Goal: Task Accomplishment & Management: Manage account settings

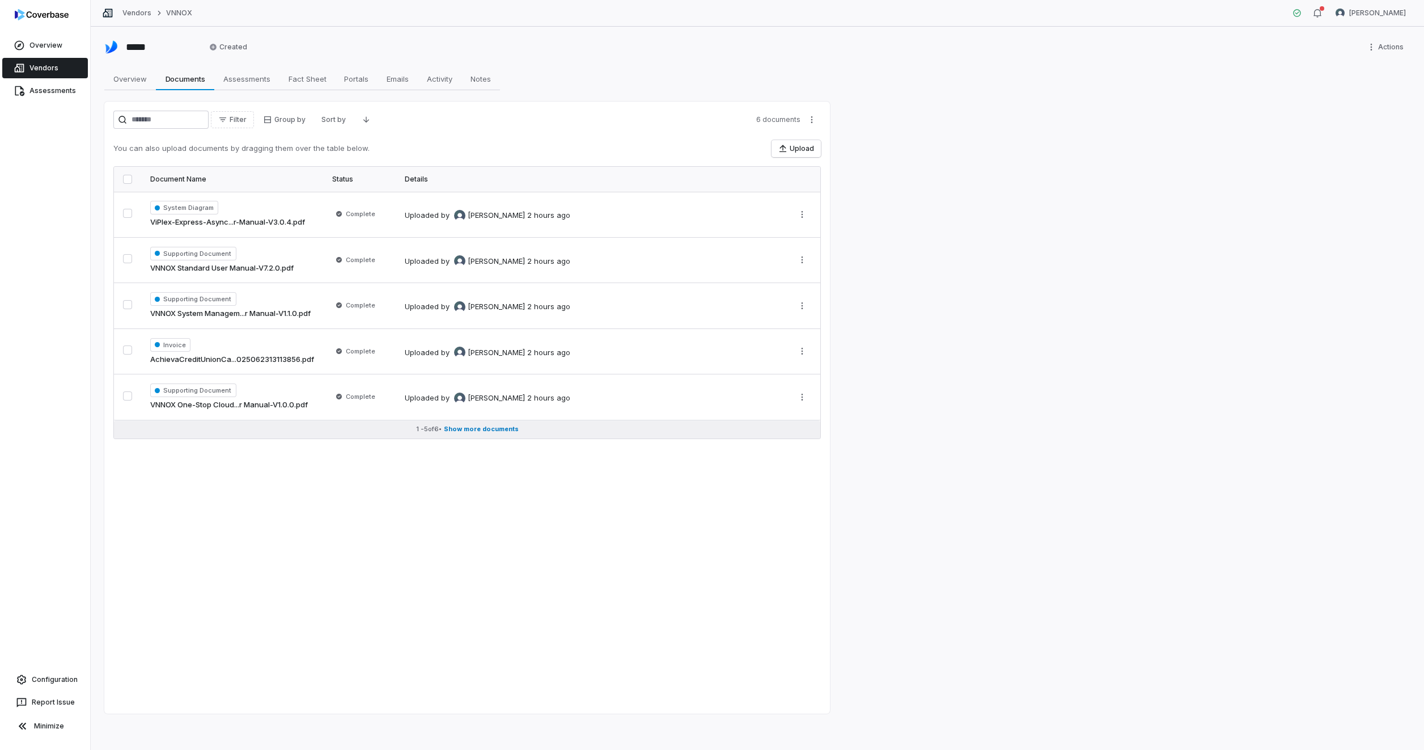
click at [487, 428] on span "Show more documents" at bounding box center [481, 429] width 75 height 9
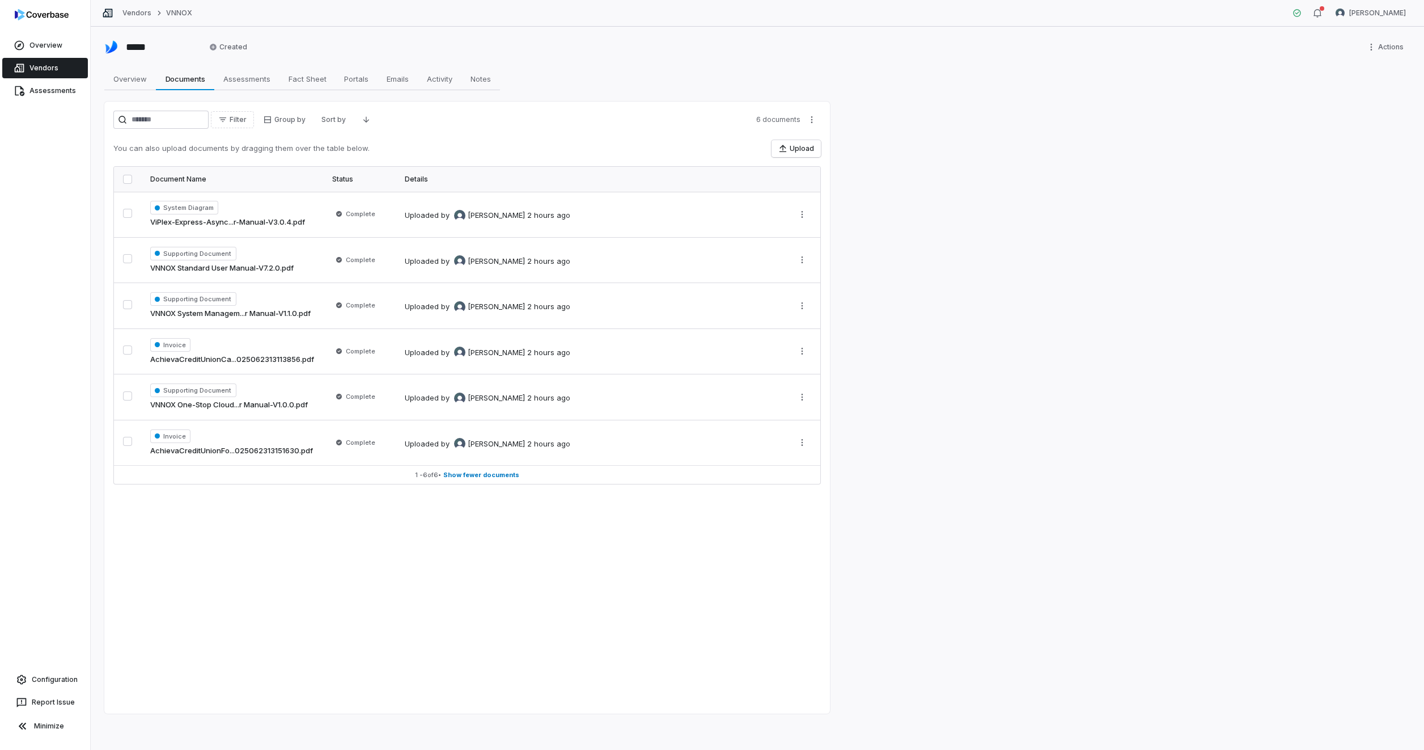
click at [128, 180] on button "button" at bounding box center [127, 179] width 9 height 9
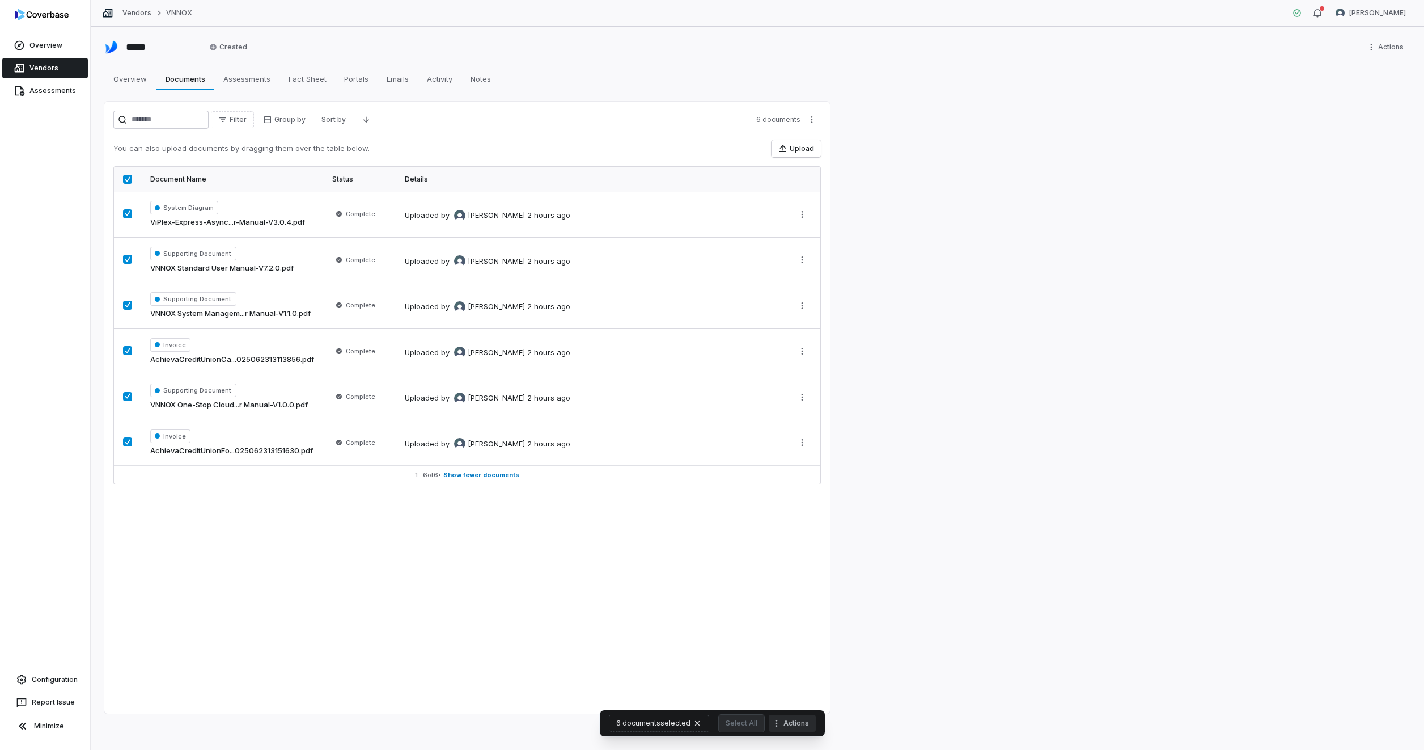
click at [800, 727] on button "Actions" at bounding box center [792, 722] width 47 height 17
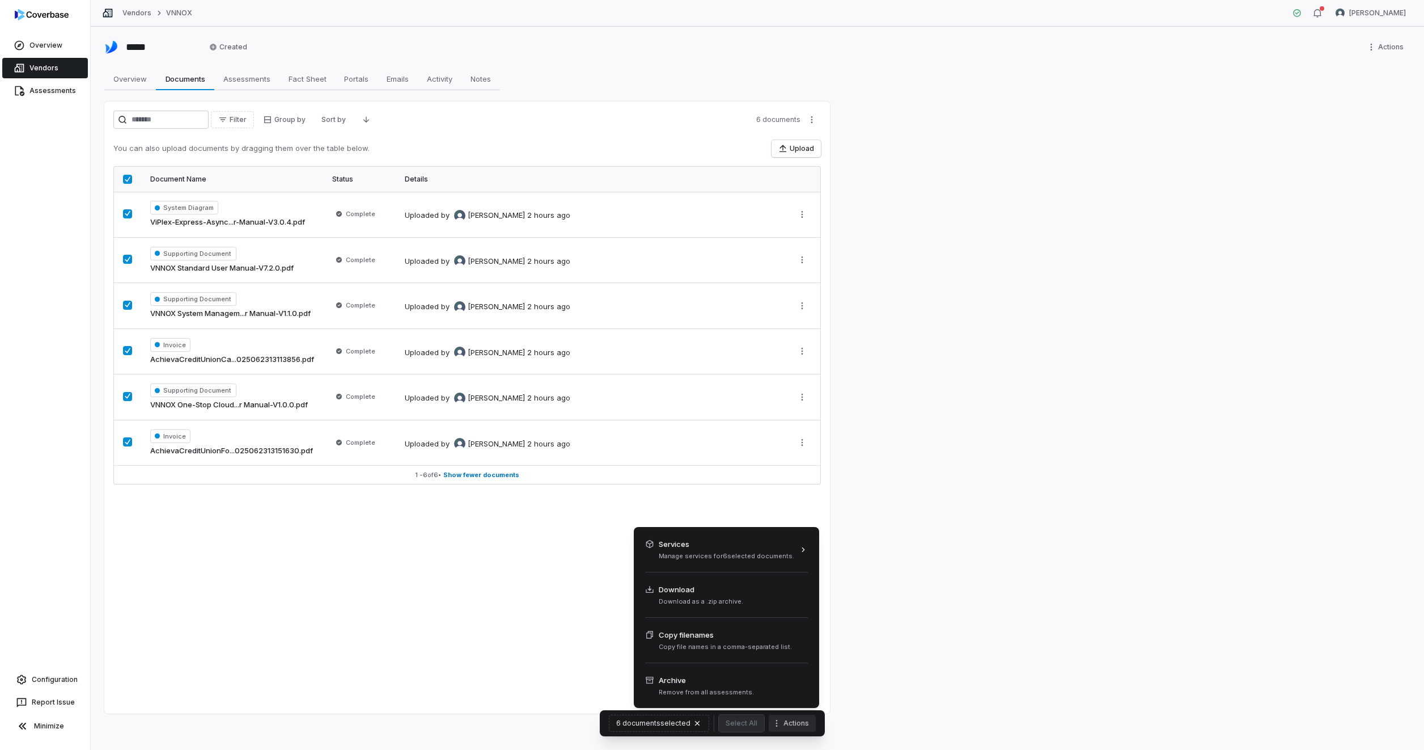
click at [459, 584] on html "Overview Vendors Assessments Configuration Report Issue Minimize Vendors VNNOX …" at bounding box center [712, 375] width 1424 height 750
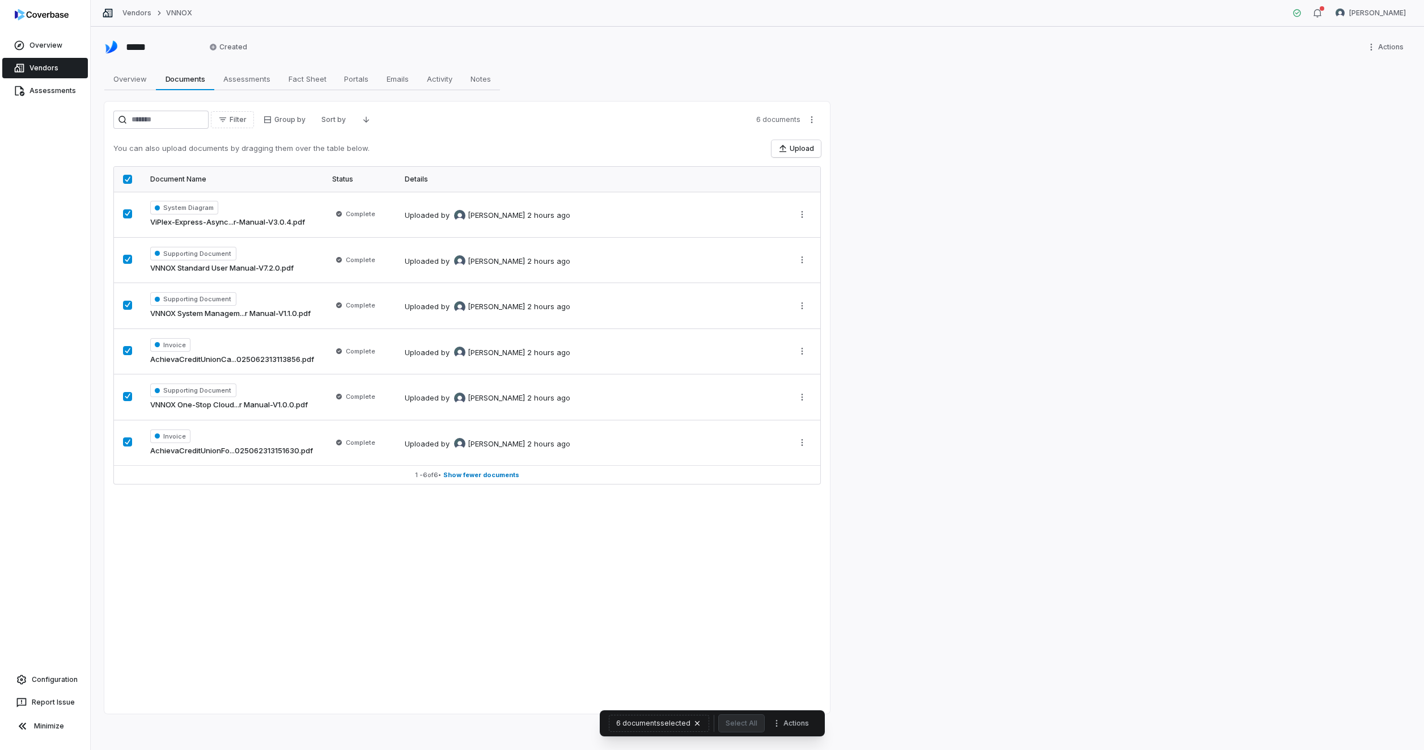
click at [31, 68] on link "Vendors" at bounding box center [45, 68] width 86 height 20
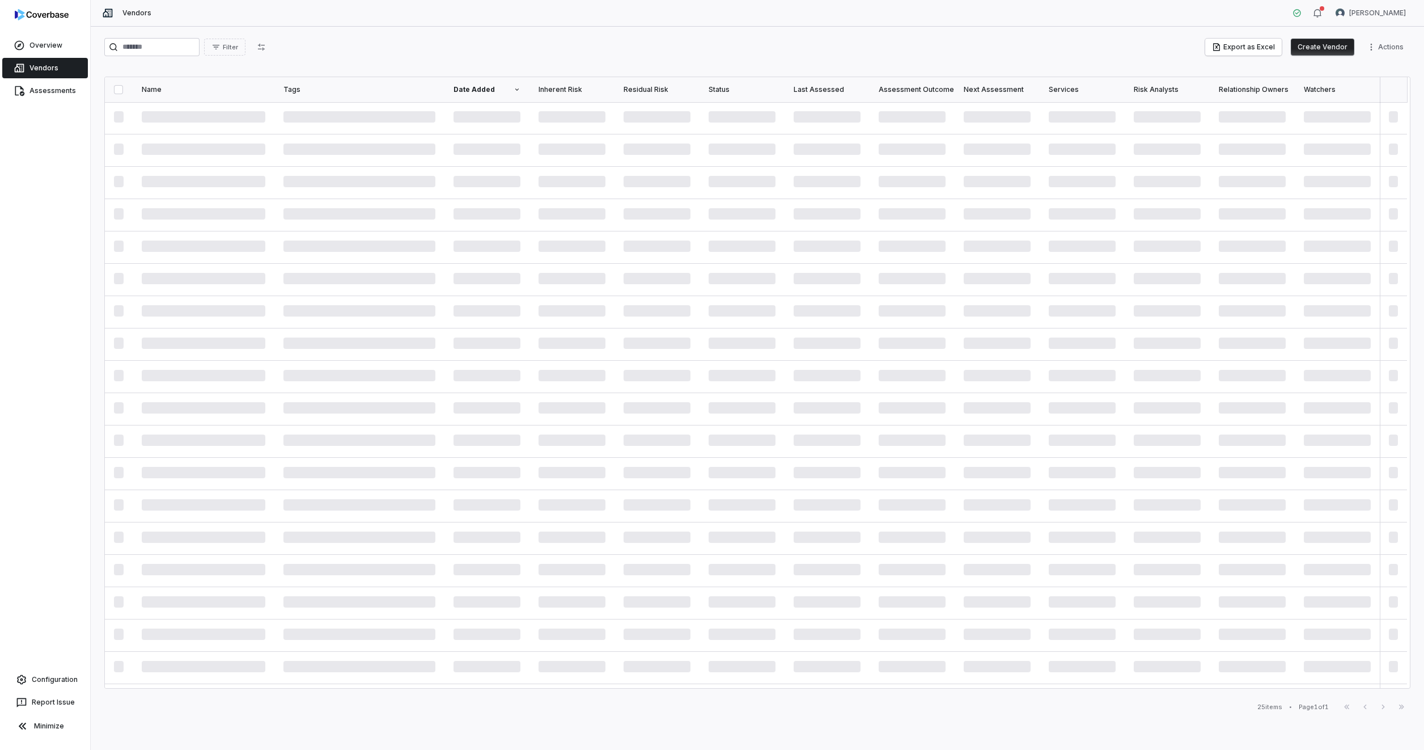
click at [125, 14] on span "Vendors" at bounding box center [136, 13] width 29 height 9
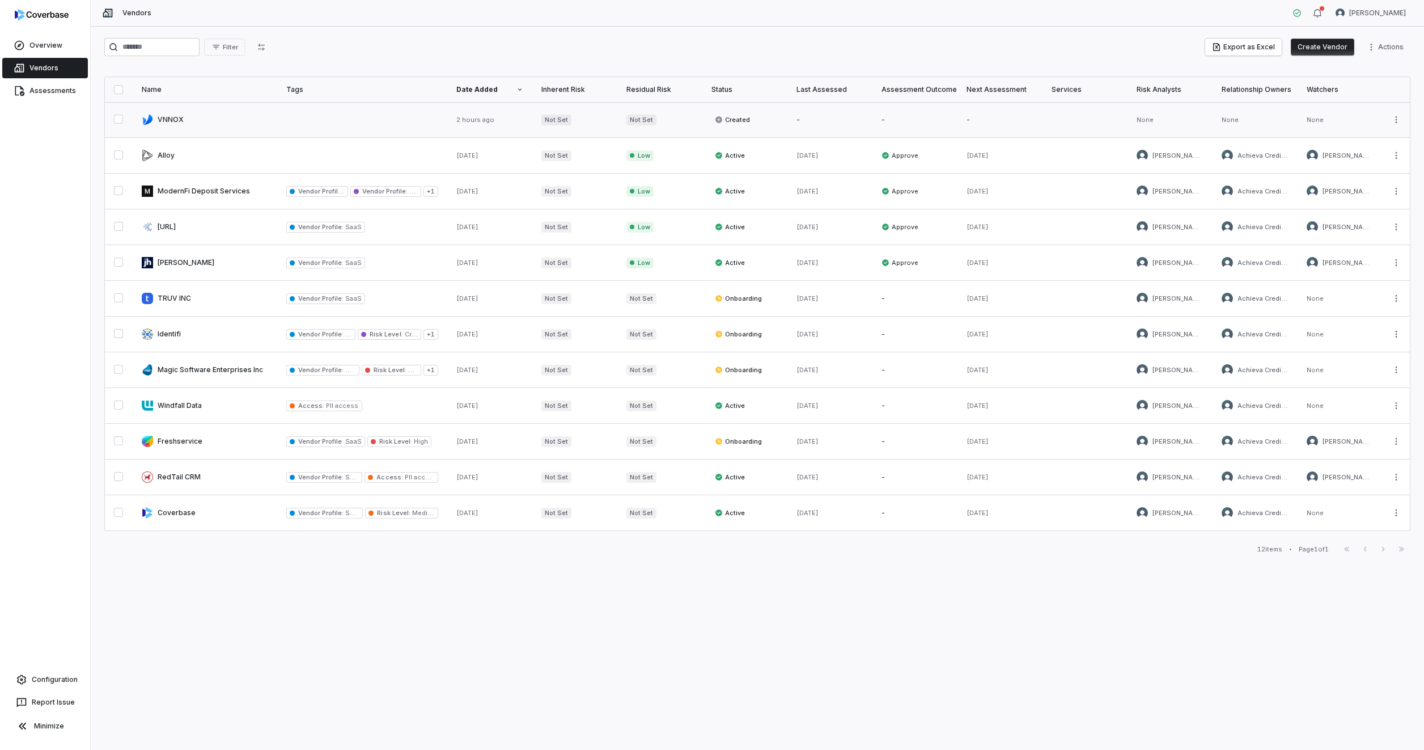
click at [119, 116] on button "button" at bounding box center [118, 119] width 9 height 9
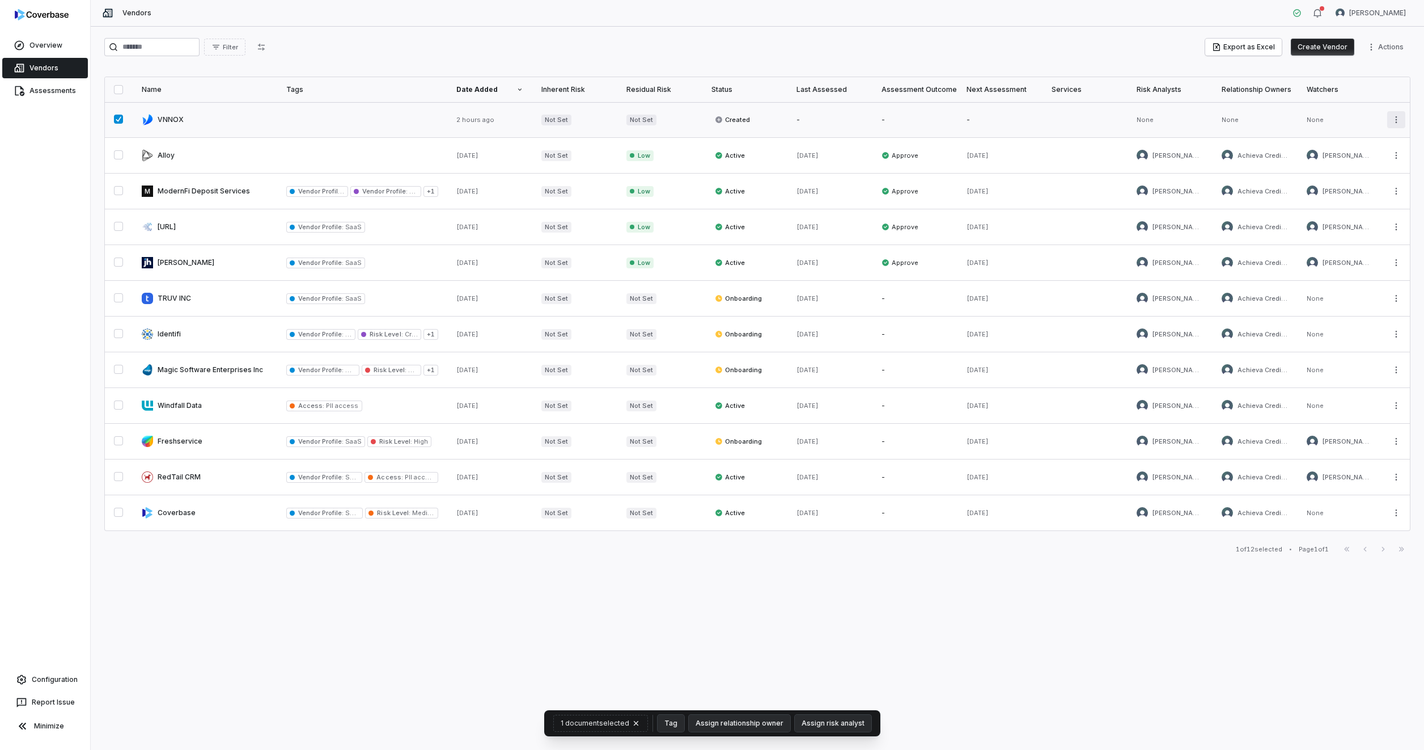
click at [1397, 121] on html "Overview Vendors Assessments Configuration Report Issue Minimize Vendors [PERSO…" at bounding box center [712, 375] width 1424 height 750
click at [1338, 171] on div "Delete" at bounding box center [1353, 172] width 96 height 18
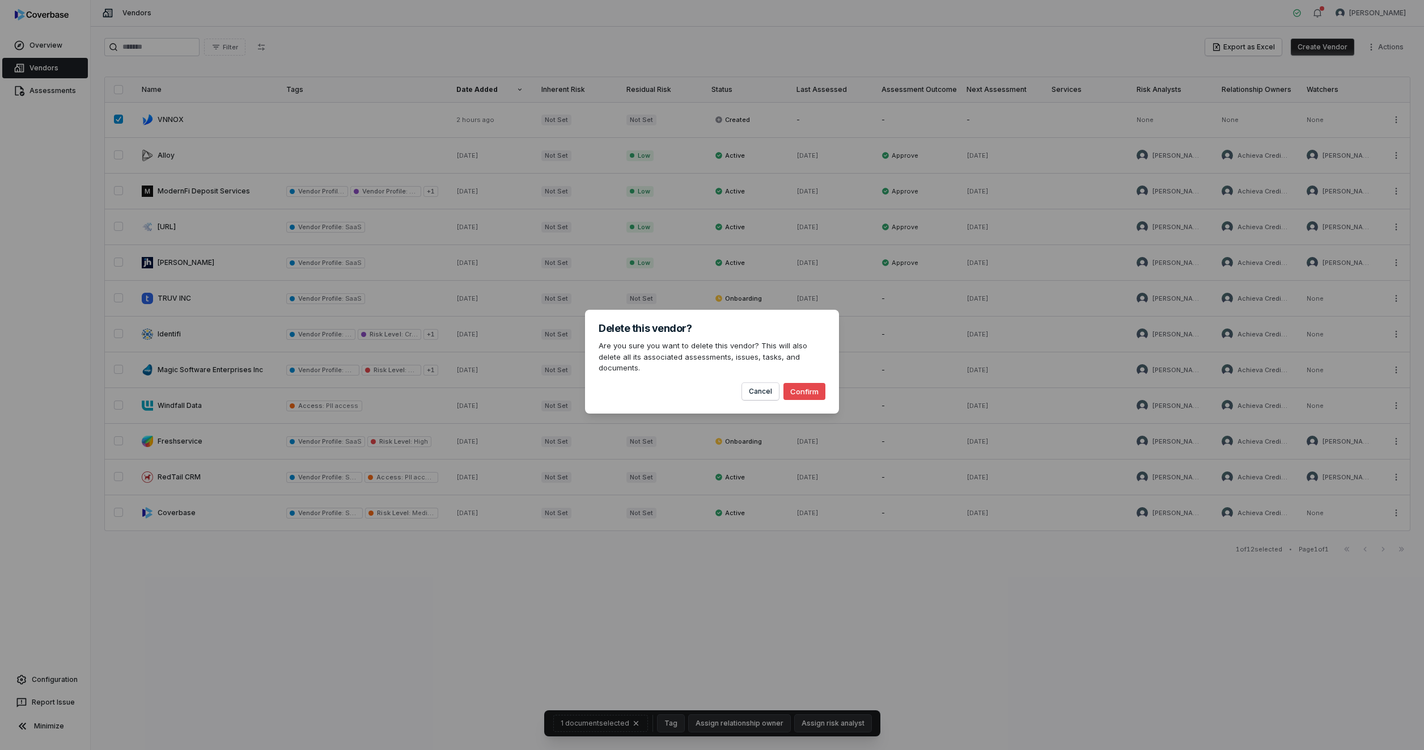
click at [801, 384] on button "Confirm" at bounding box center [805, 391] width 42 height 17
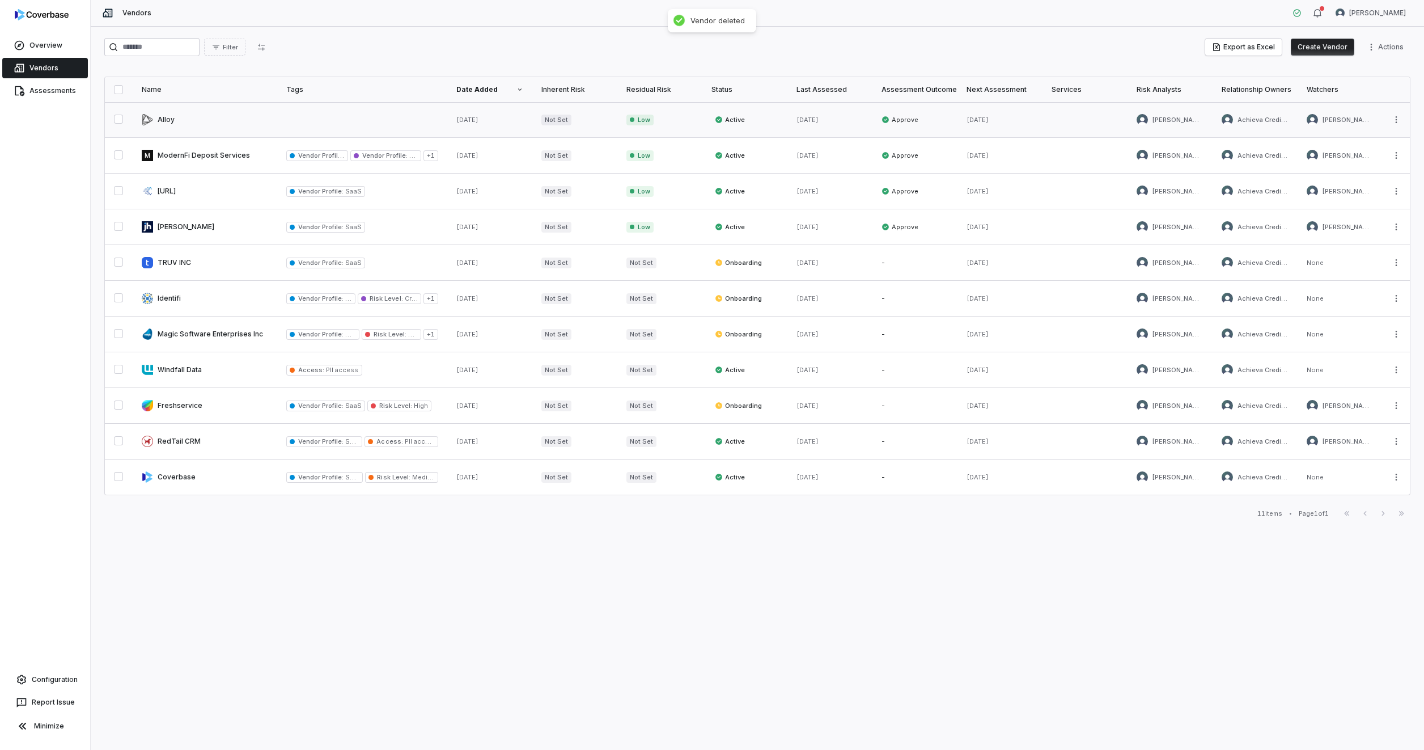
click at [210, 121] on link at bounding box center [205, 119] width 145 height 35
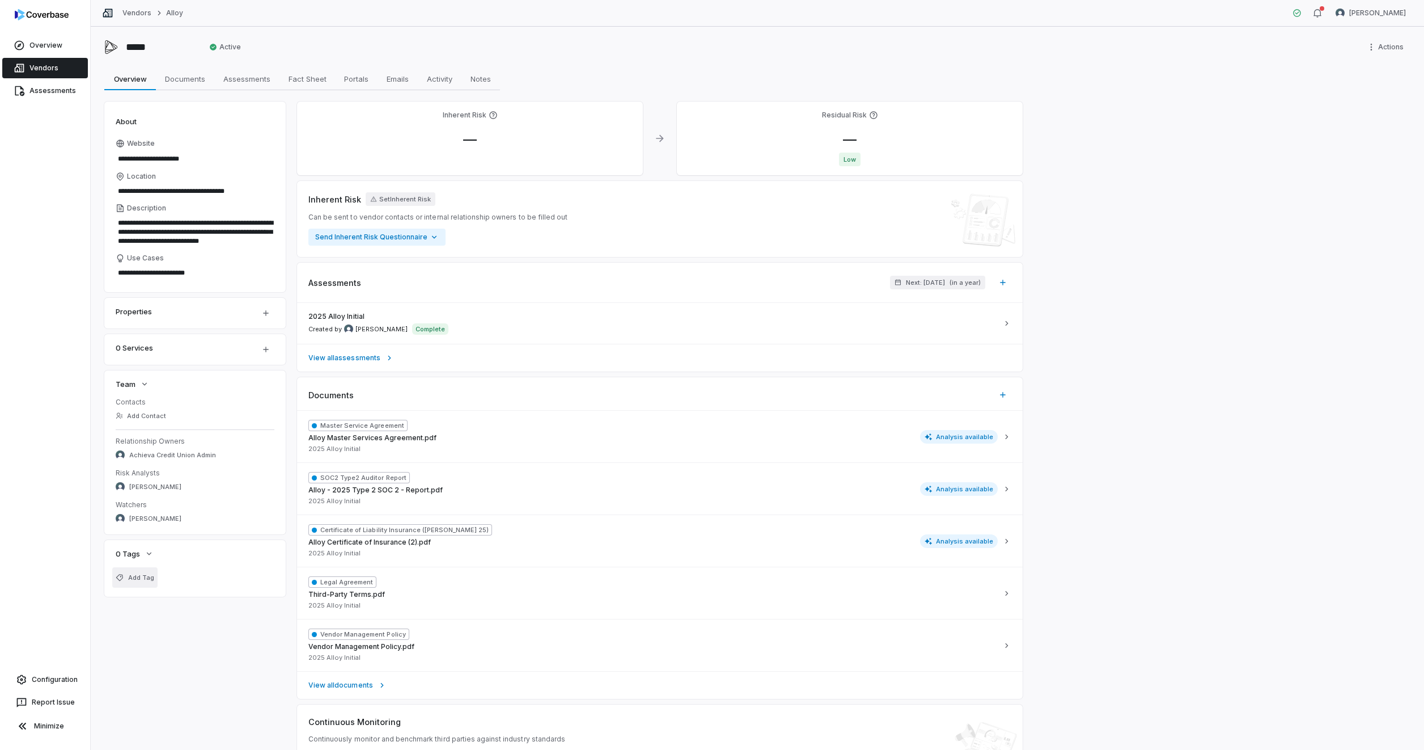
click at [136, 576] on span "Add Tag" at bounding box center [141, 577] width 26 height 9
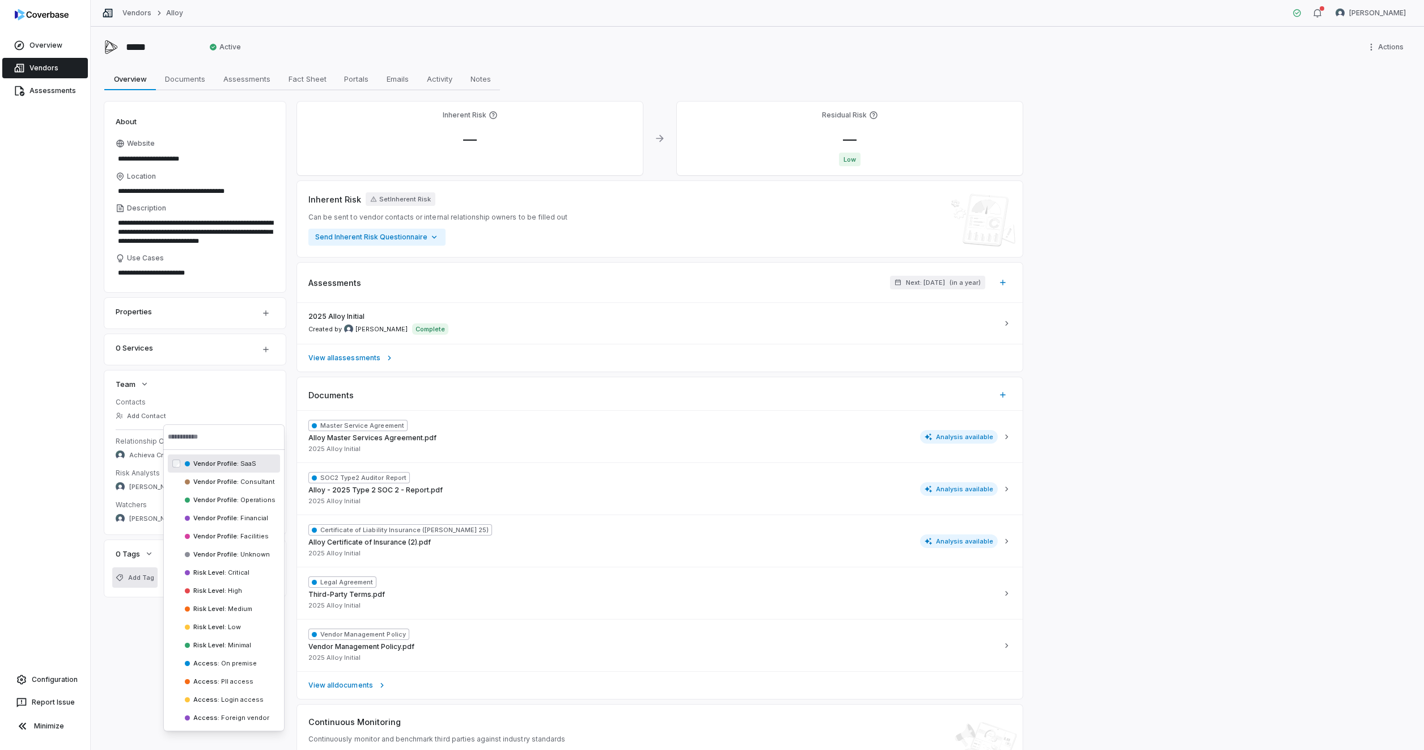
click at [236, 464] on span "Vendor Profile :" at bounding box center [215, 463] width 45 height 8
click at [193, 612] on span "Risk Level :" at bounding box center [205, 613] width 33 height 8
click at [121, 635] on div "**********" at bounding box center [757, 439] width 1306 height 677
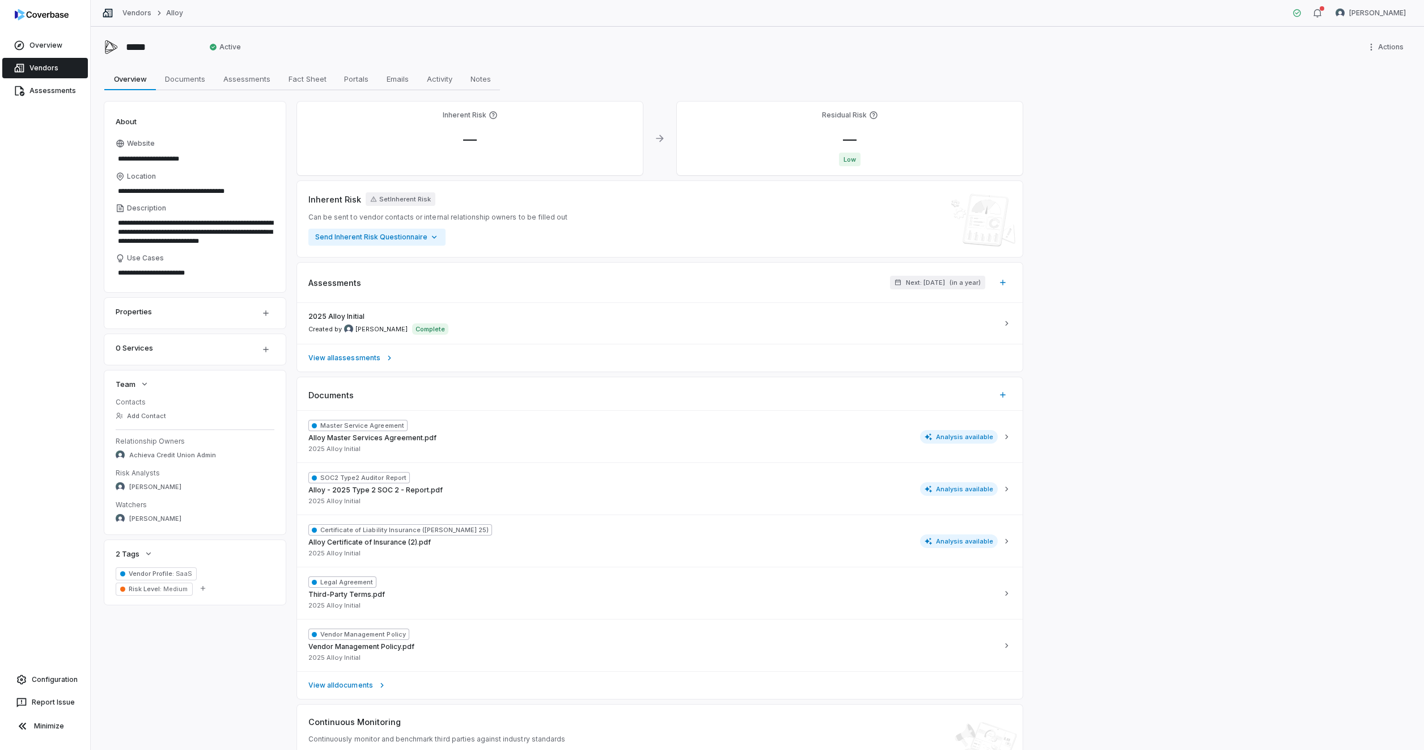
click at [37, 64] on link "Vendors" at bounding box center [45, 68] width 86 height 20
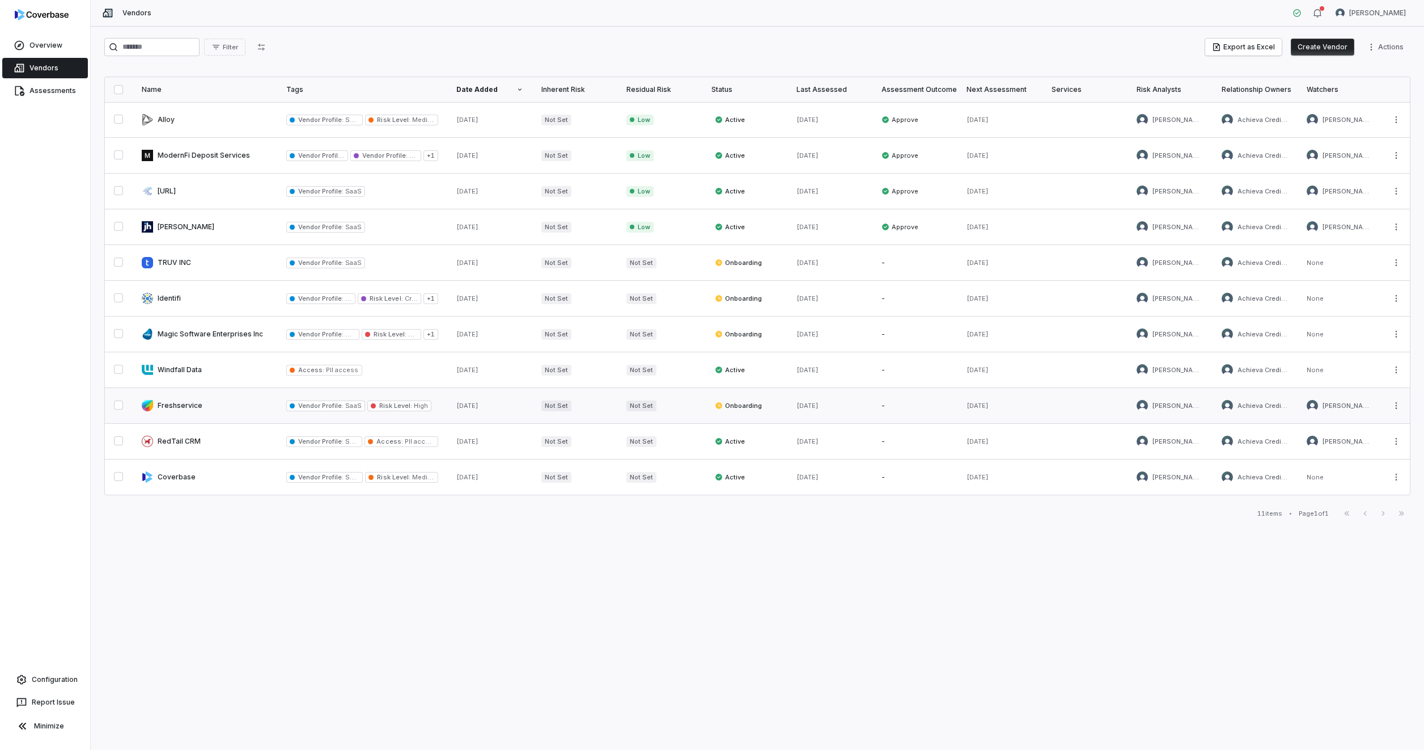
click at [185, 401] on link at bounding box center [205, 405] width 145 height 35
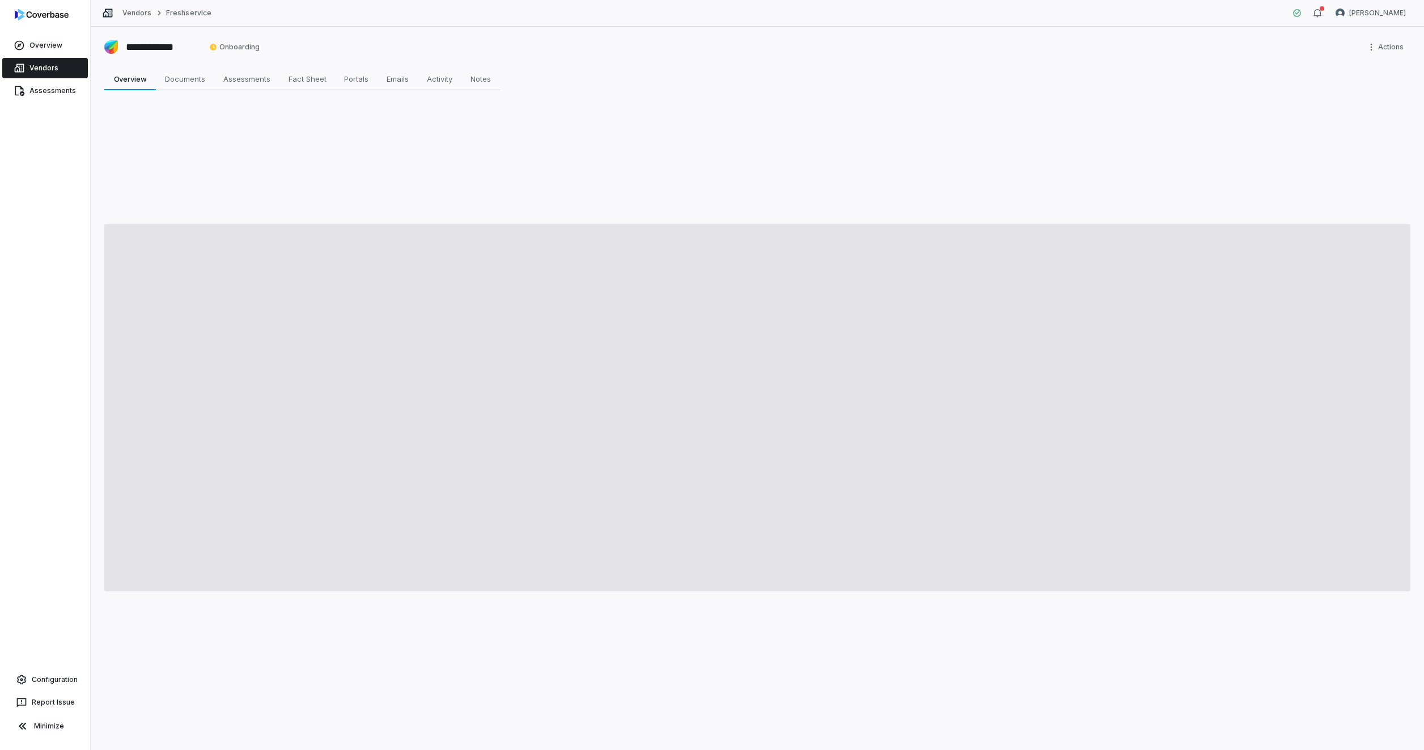
type textarea "*"
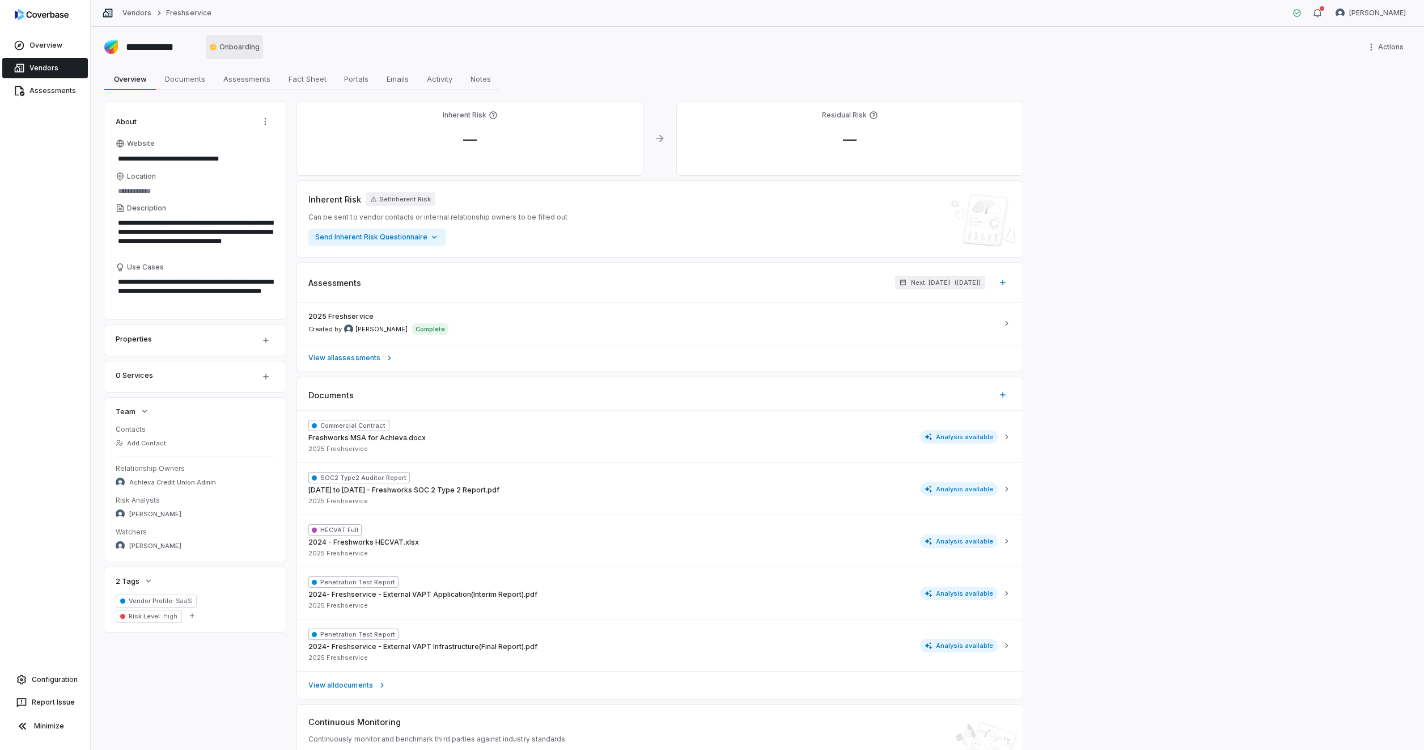
click at [226, 51] on html "**********" at bounding box center [712, 375] width 1424 height 750
click at [39, 67] on link "Vendors" at bounding box center [45, 68] width 86 height 20
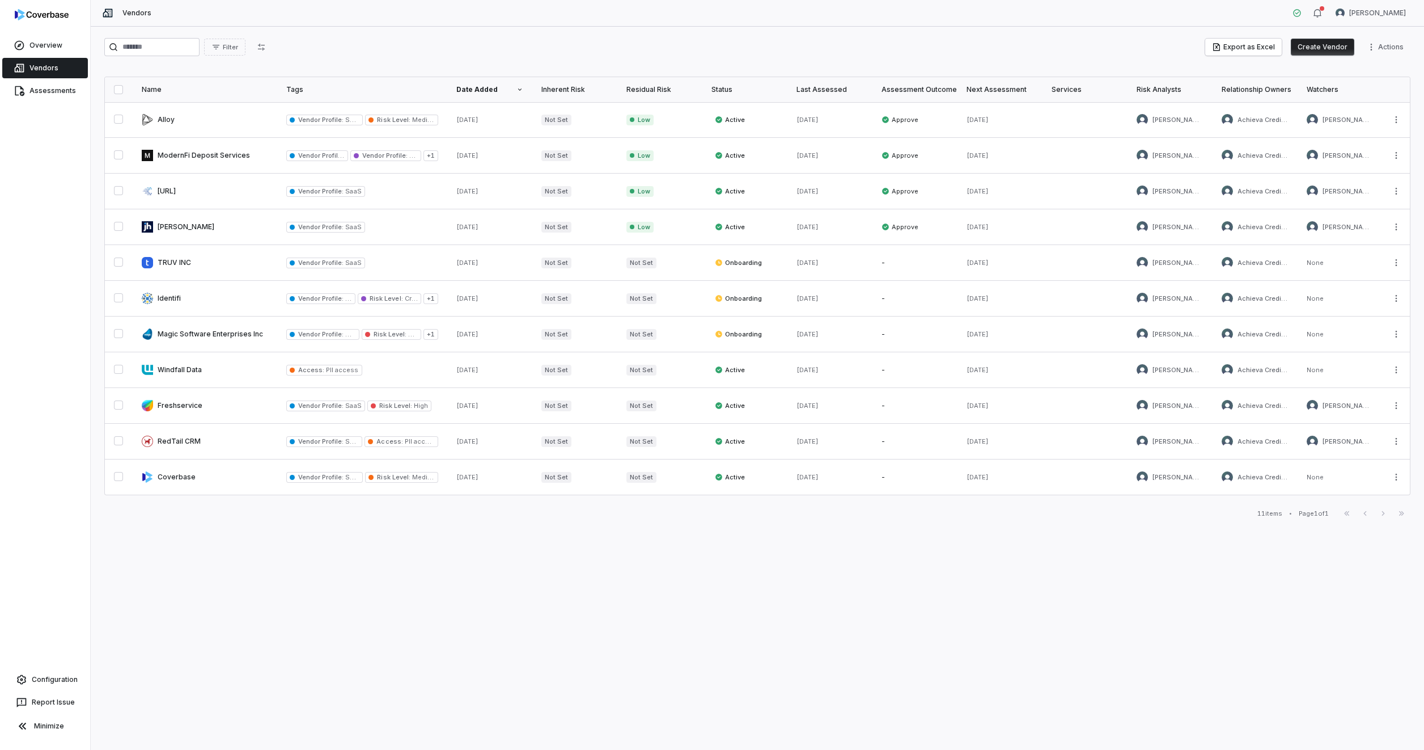
drag, startPoint x: 538, startPoint y: 625, endPoint x: 533, endPoint y: 632, distance: 7.7
click at [539, 625] on div "Filter Export as Excel Create Vendor Actions Name Tags Date Added Inherent Risk…" at bounding box center [758, 388] width 1334 height 723
click at [1326, 44] on button "Create Vendor" at bounding box center [1323, 47] width 64 height 17
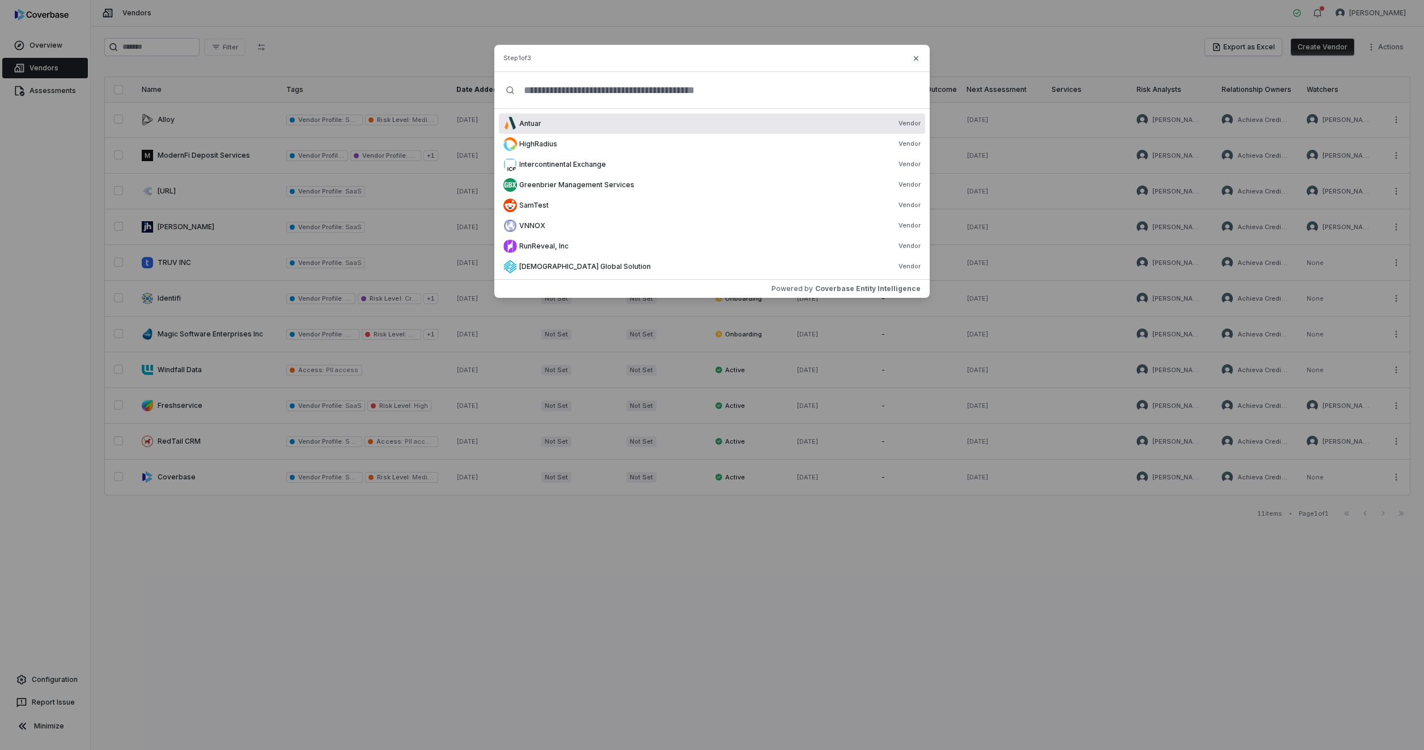
click at [576, 61] on div "Step 1 of 3" at bounding box center [711, 58] width 435 height 27
click at [577, 86] on input "text" at bounding box center [717, 90] width 404 height 36
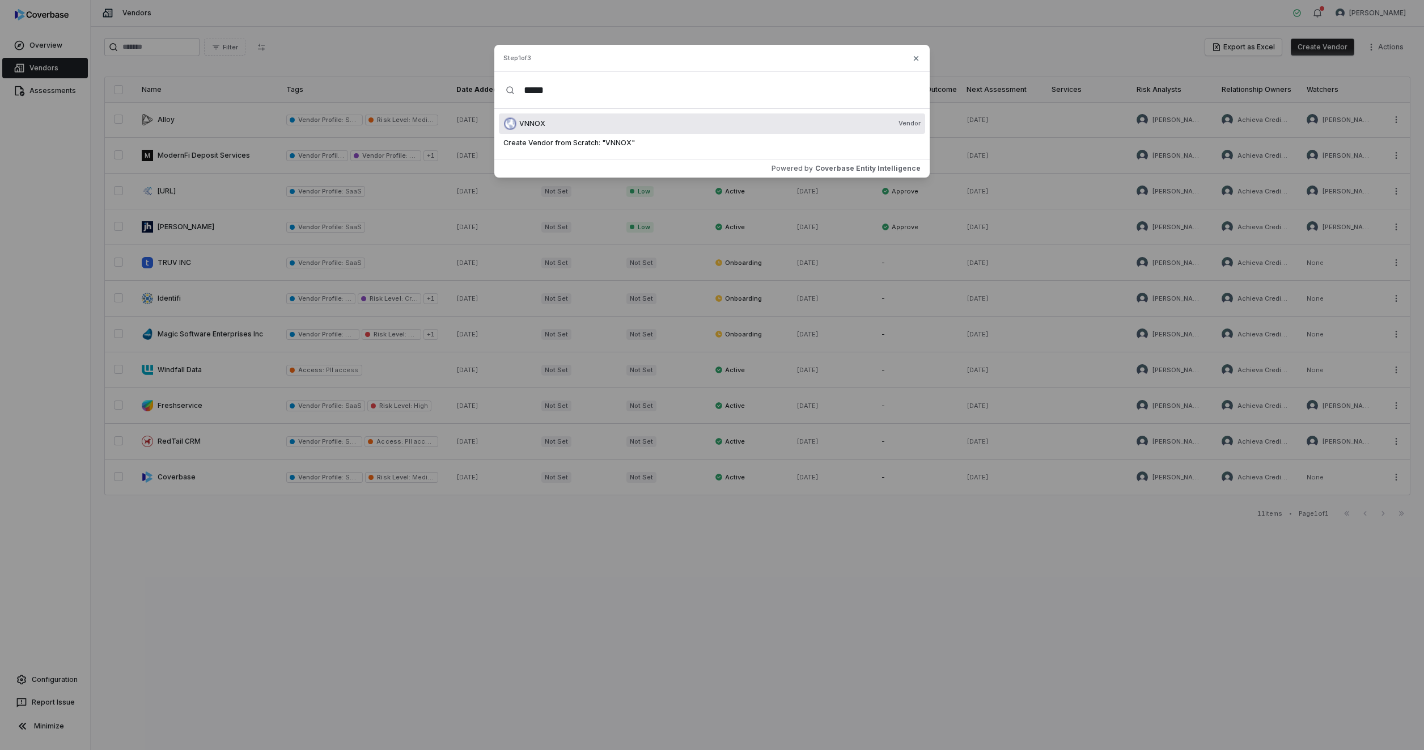
type input "*****"
click at [526, 124] on span "VNNOX" at bounding box center [532, 123] width 26 height 9
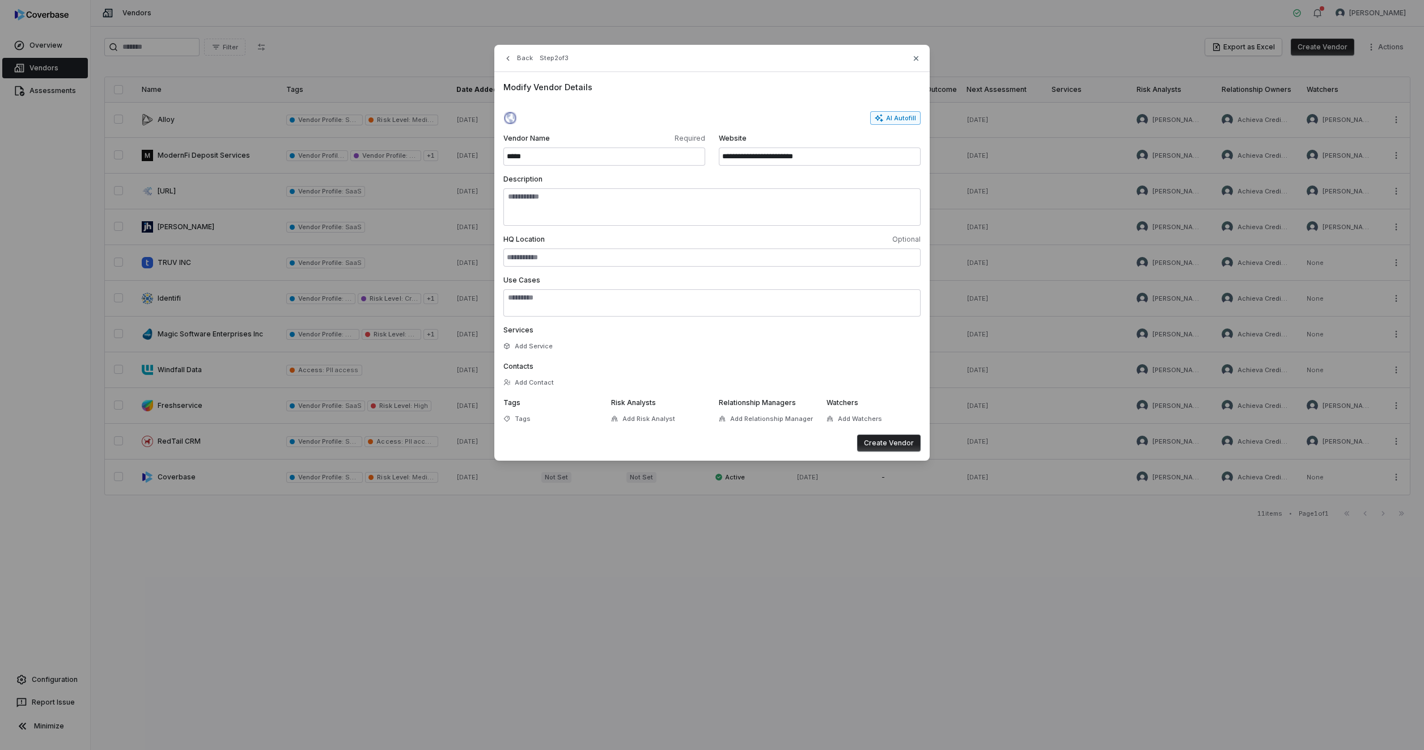
click at [908, 121] on button "AI Autofill" at bounding box center [895, 118] width 50 height 14
type input "**********"
type textarea "**********"
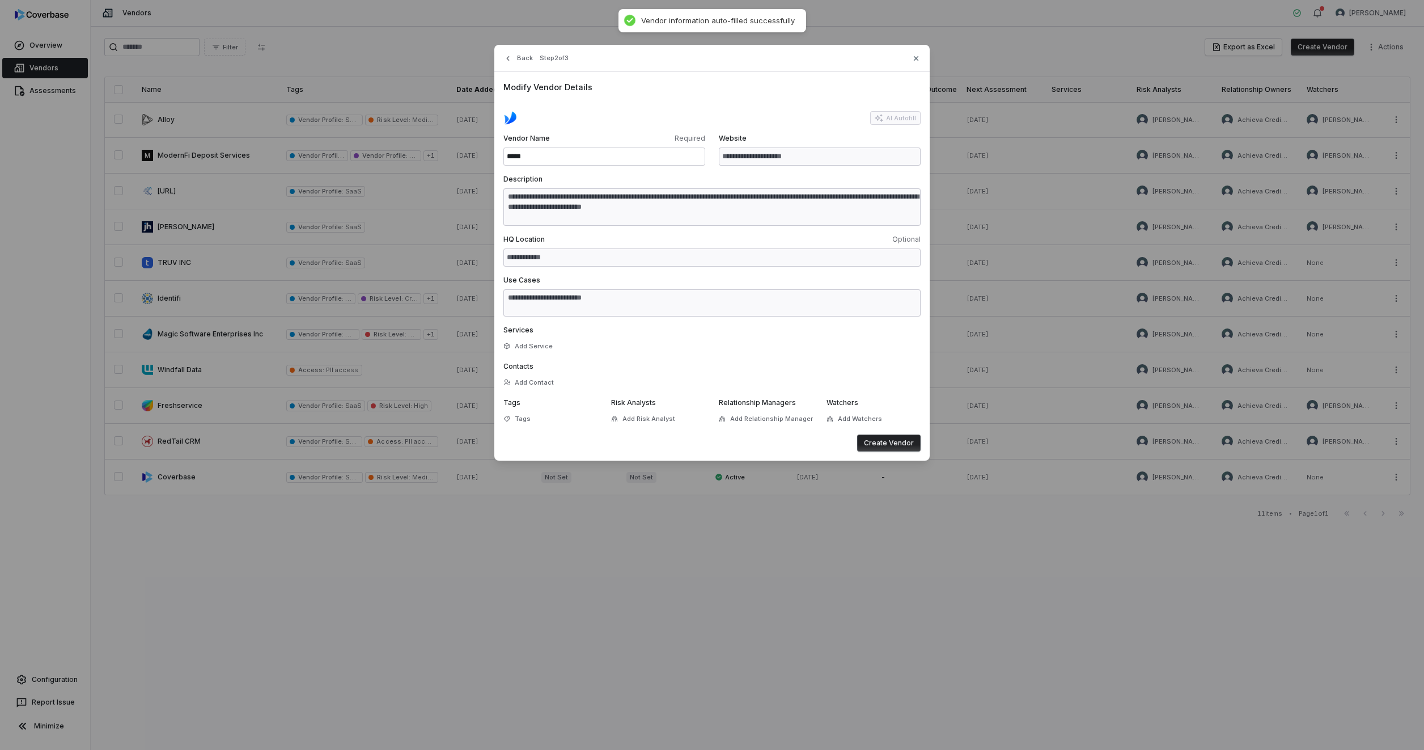
type textarea "**********"
click at [518, 422] on span "Tags" at bounding box center [523, 418] width 16 height 9
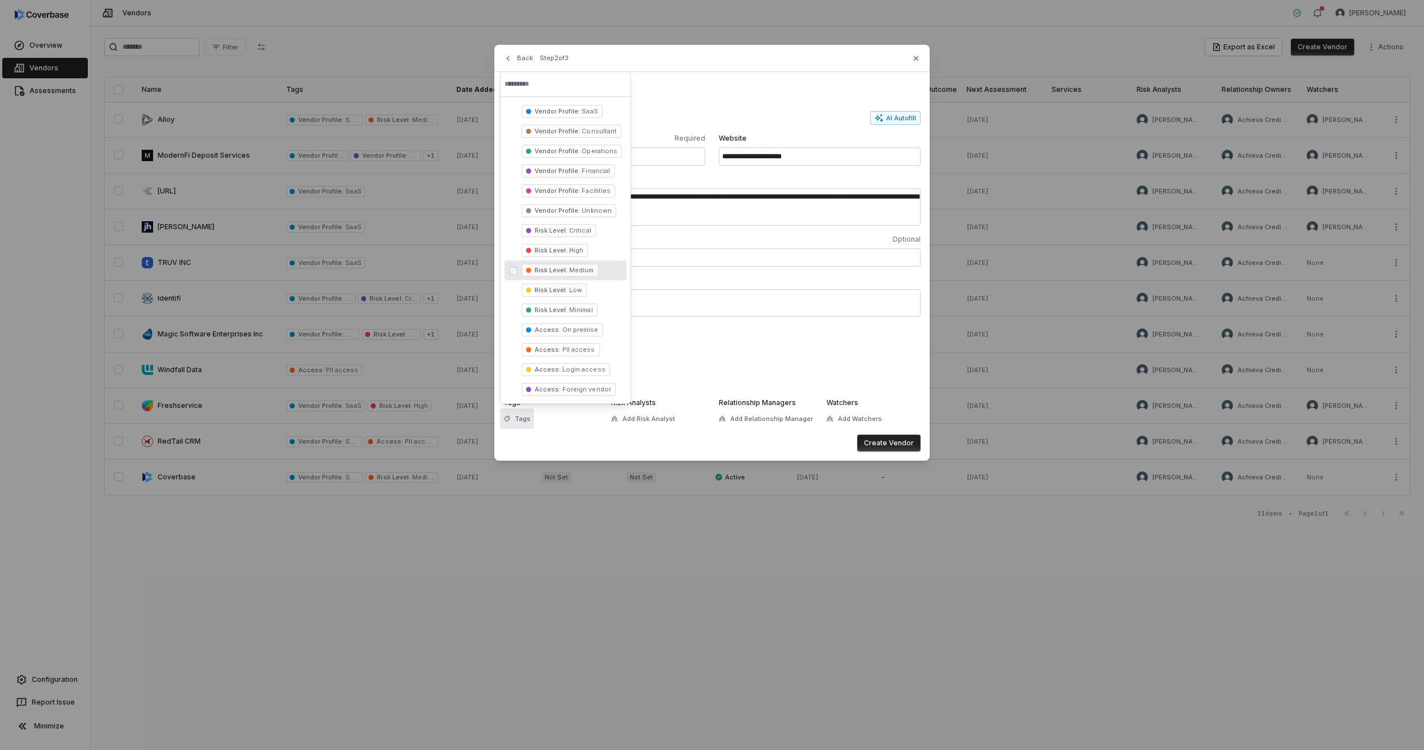
click at [572, 277] on div "Risk Level : Medium" at bounding box center [566, 270] width 122 height 20
click at [585, 114] on span "SaaS" at bounding box center [589, 111] width 18 height 8
click at [589, 188] on span "Facilities" at bounding box center [595, 191] width 30 height 8
click at [566, 190] on span "Vendor Profile :" at bounding box center [557, 191] width 45 height 8
click at [560, 149] on span "Vendor Profile :" at bounding box center [557, 151] width 45 height 8
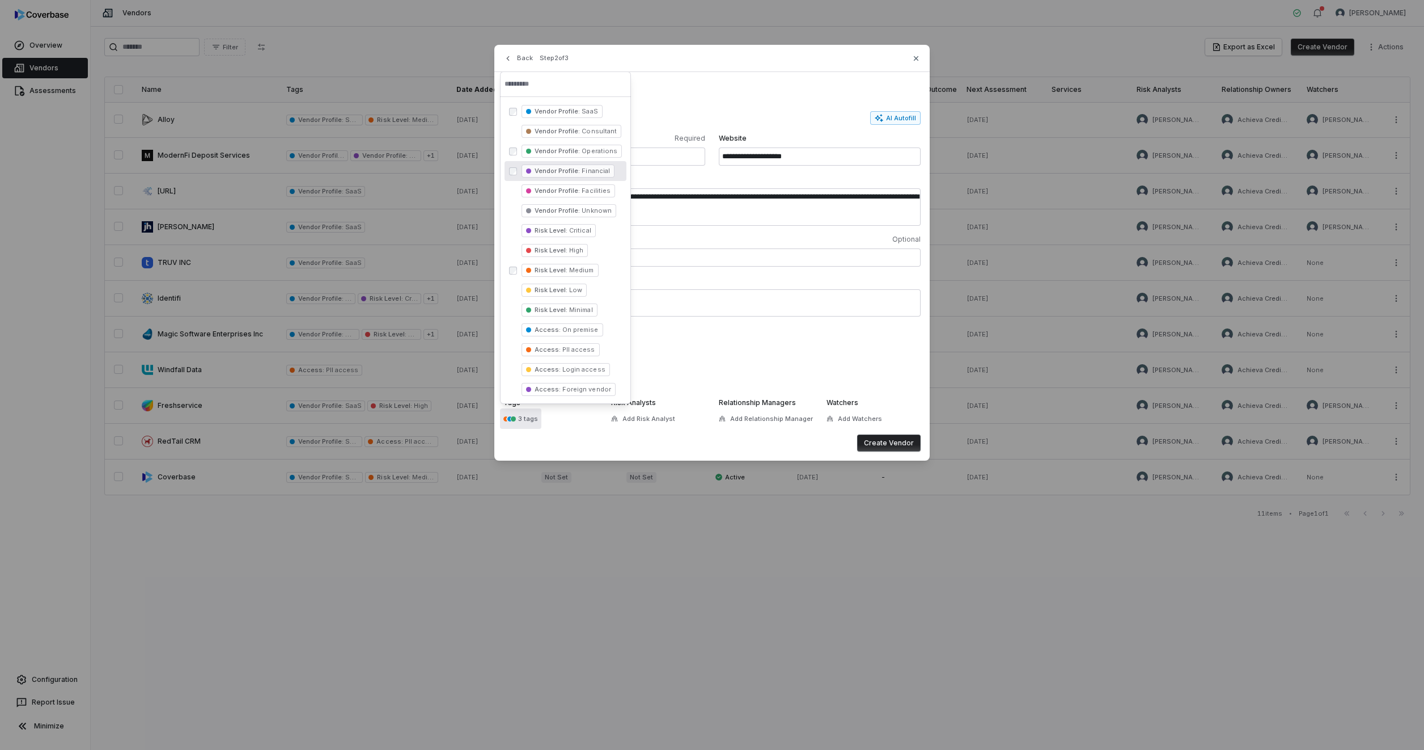
click at [881, 442] on button "Create Vendor" at bounding box center [889, 442] width 64 height 17
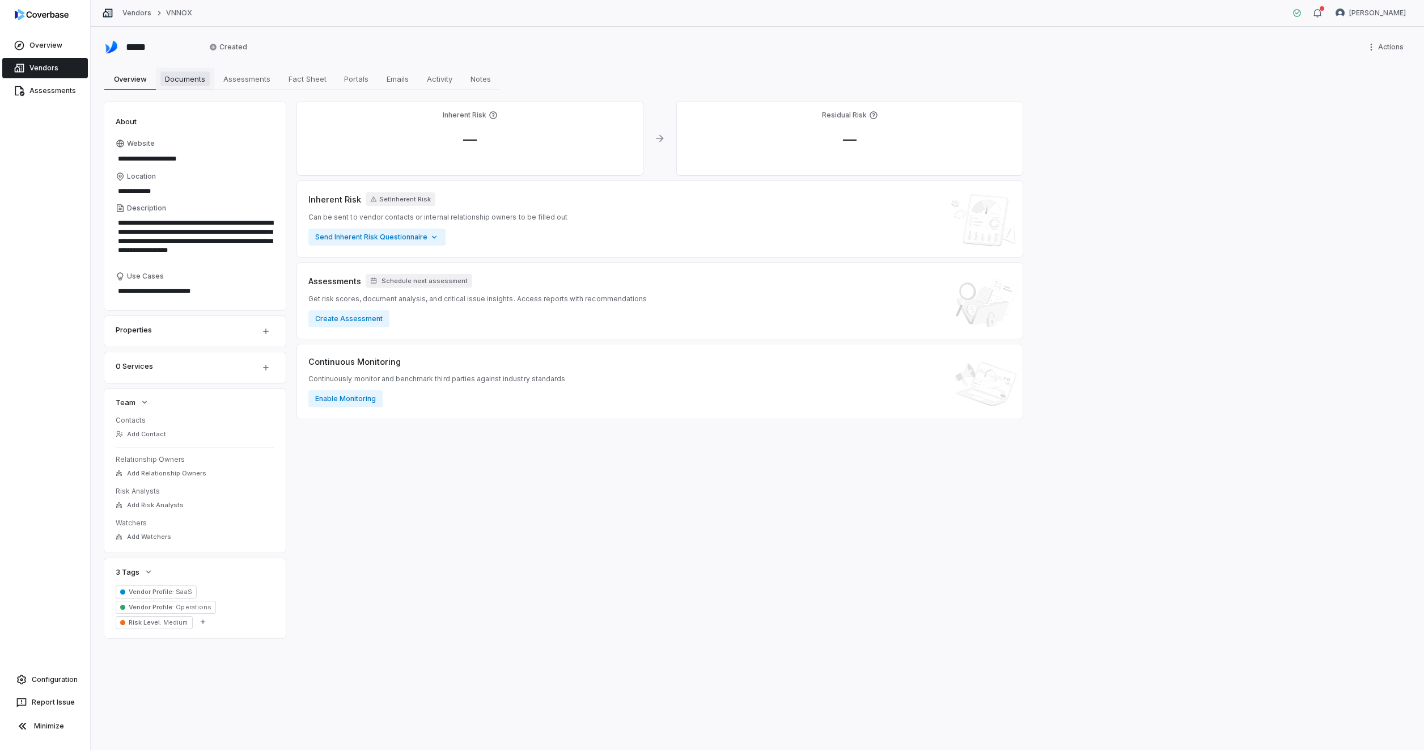
click at [172, 79] on span "Documents" at bounding box center [184, 78] width 49 height 15
type textarea "*"
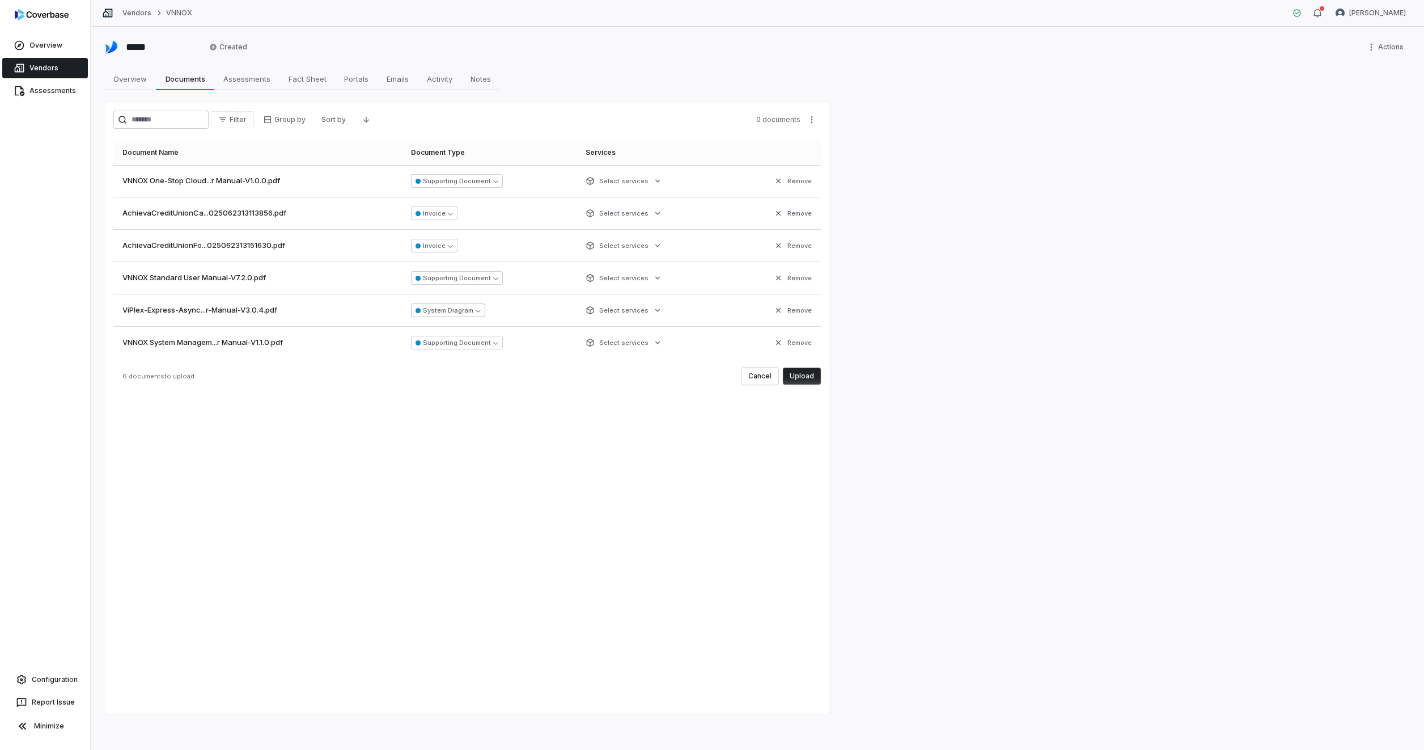
click at [481, 312] on icon "button" at bounding box center [478, 310] width 5 height 5
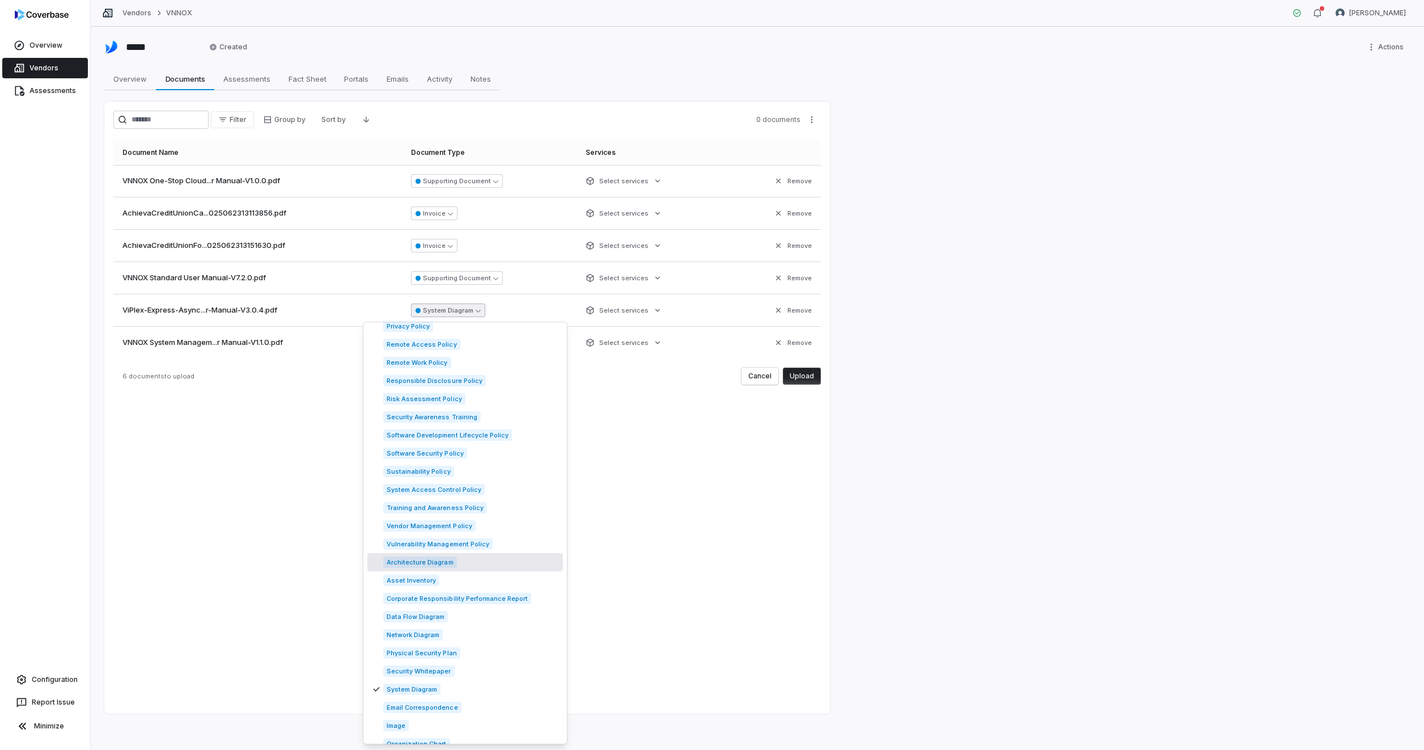
scroll to position [1361, 0]
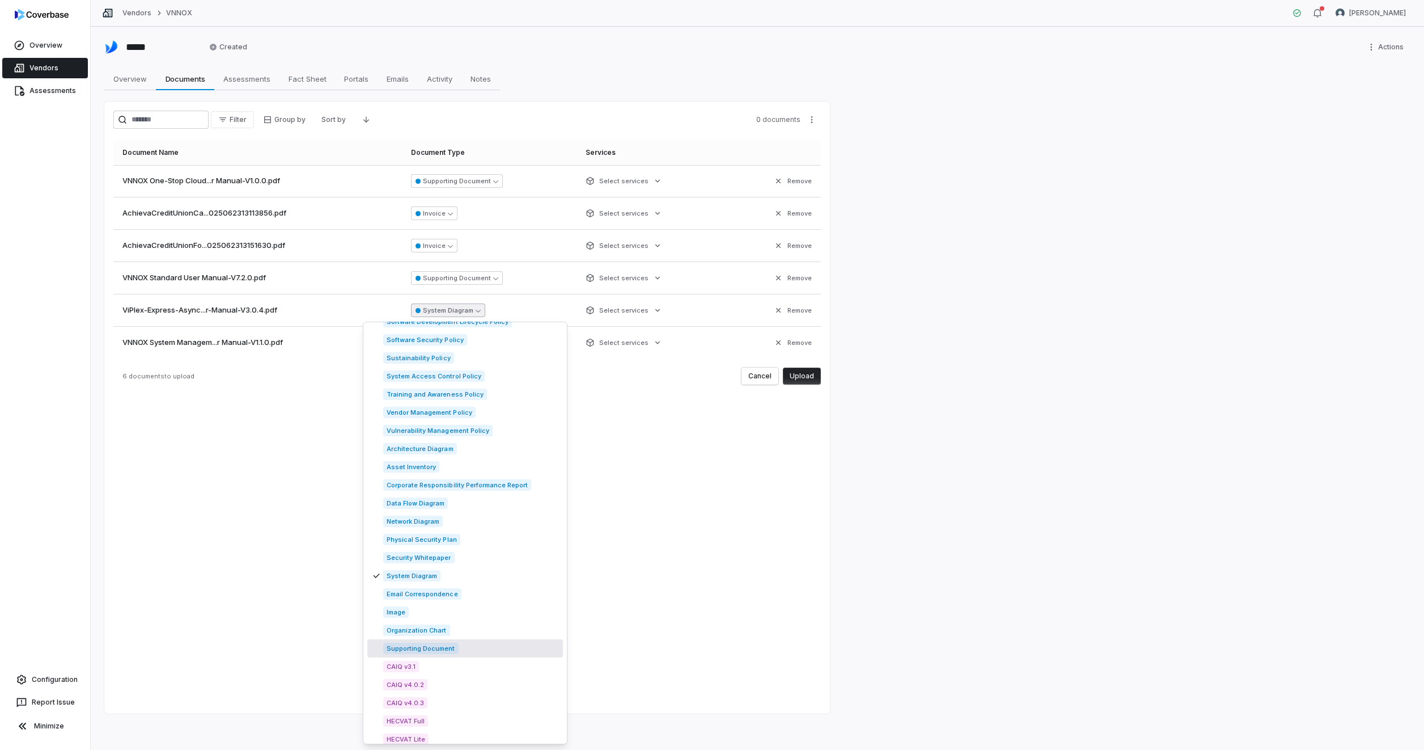
click at [426, 650] on span "Supporting Document" at bounding box center [420, 647] width 75 height 11
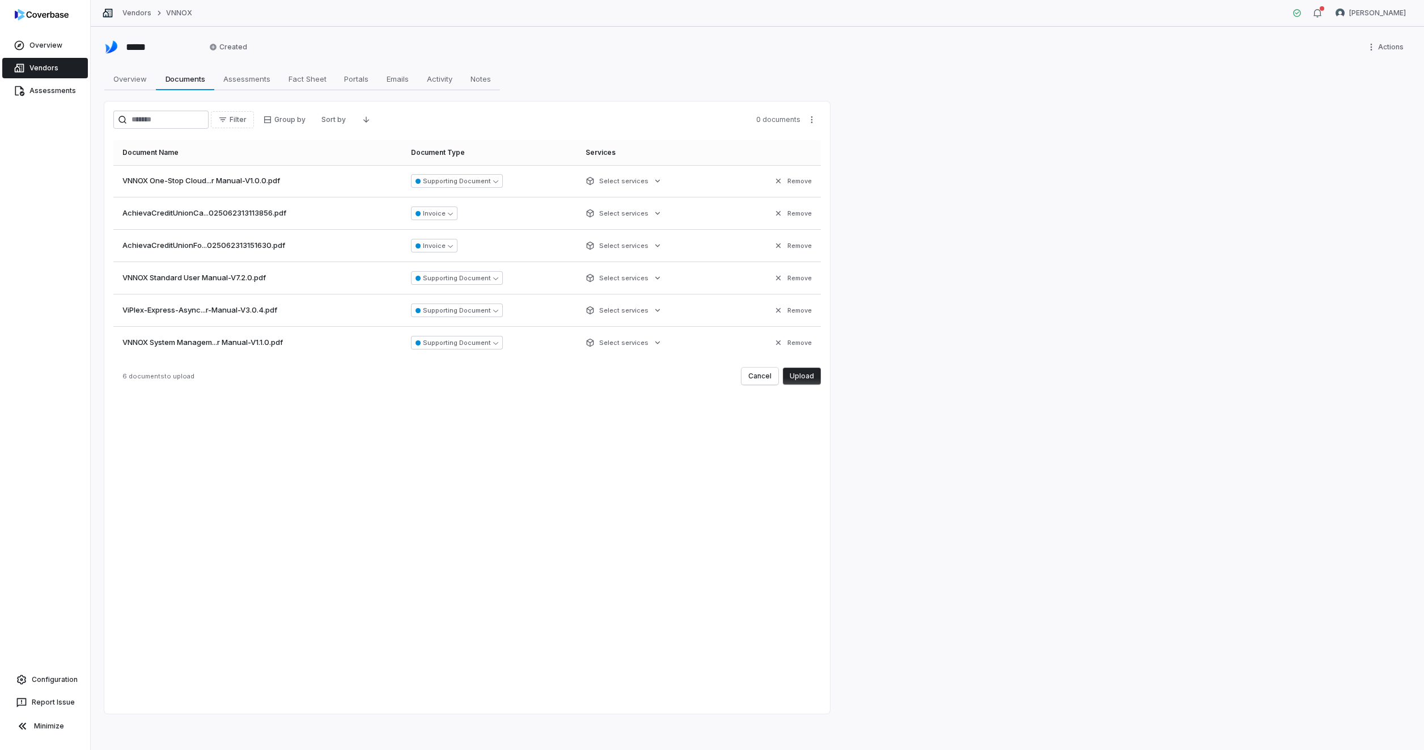
click at [803, 378] on button "Upload" at bounding box center [802, 375] width 38 height 17
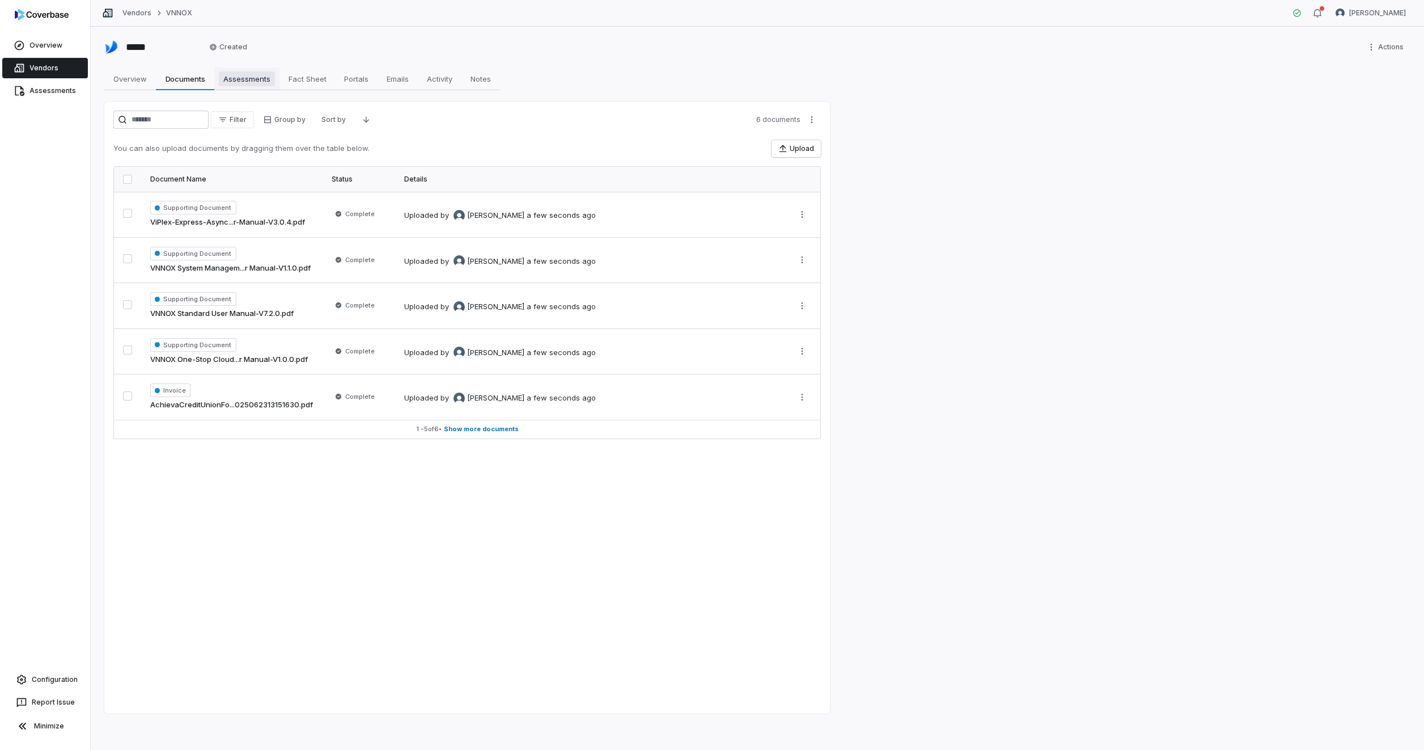
click at [279, 86] on link "Assessments Assessments" at bounding box center [246, 78] width 65 height 23
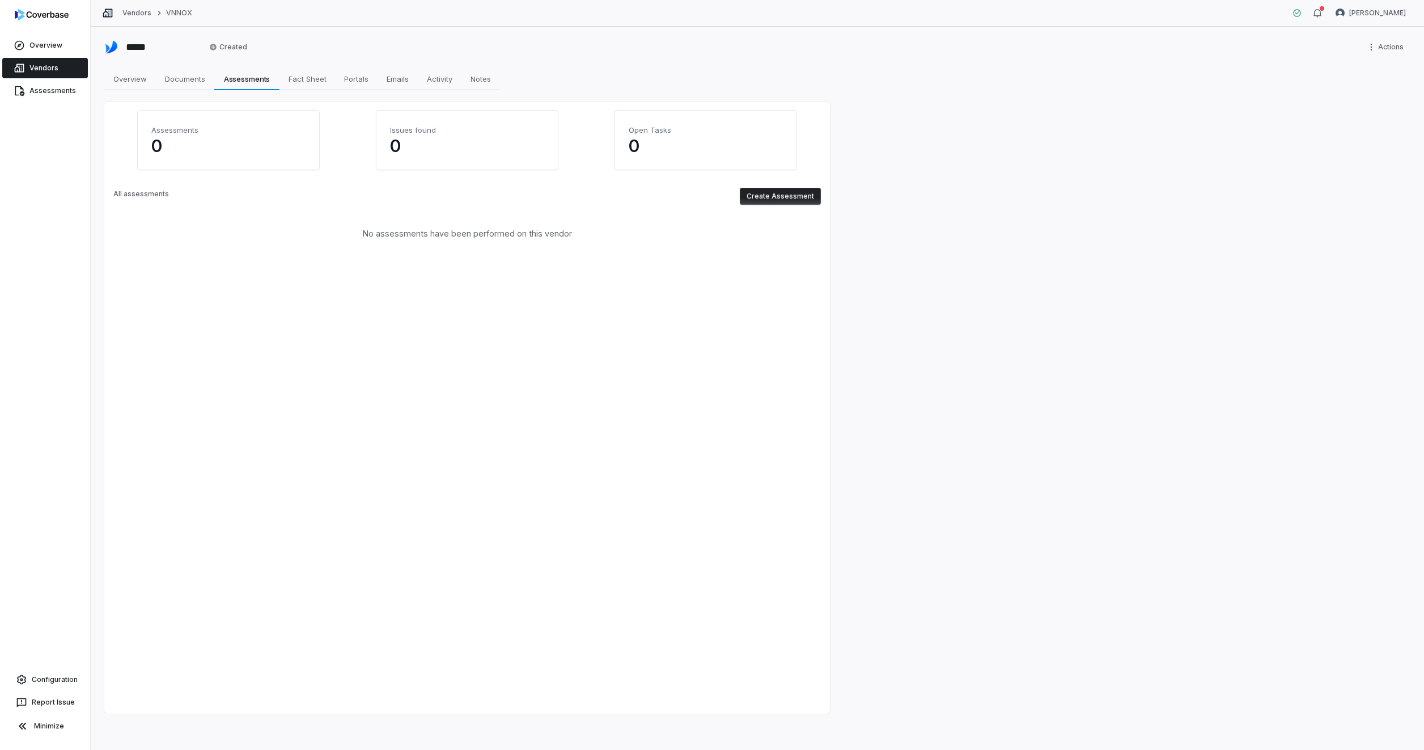
click at [803, 195] on button "Create Assessment" at bounding box center [780, 196] width 81 height 17
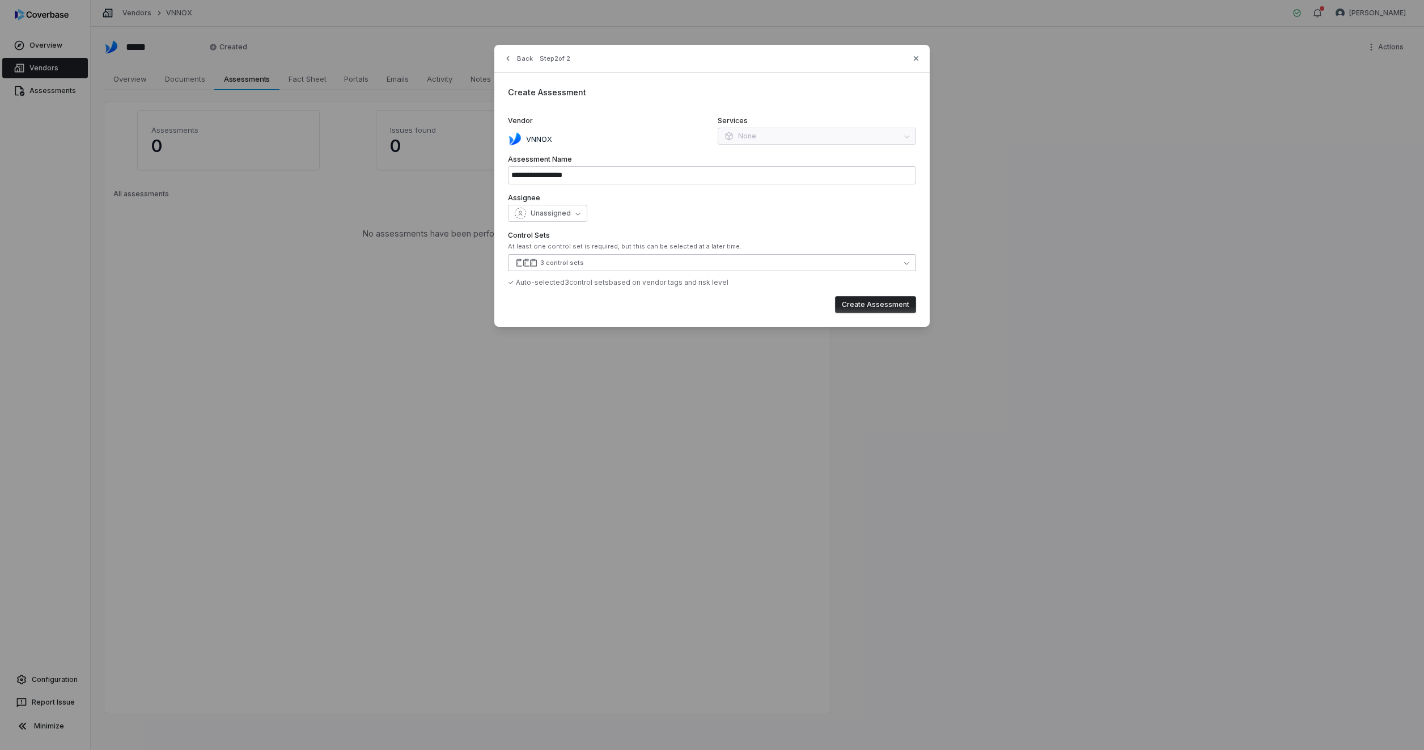
click at [565, 266] on div "3 control sets" at bounding box center [562, 263] width 44 height 9
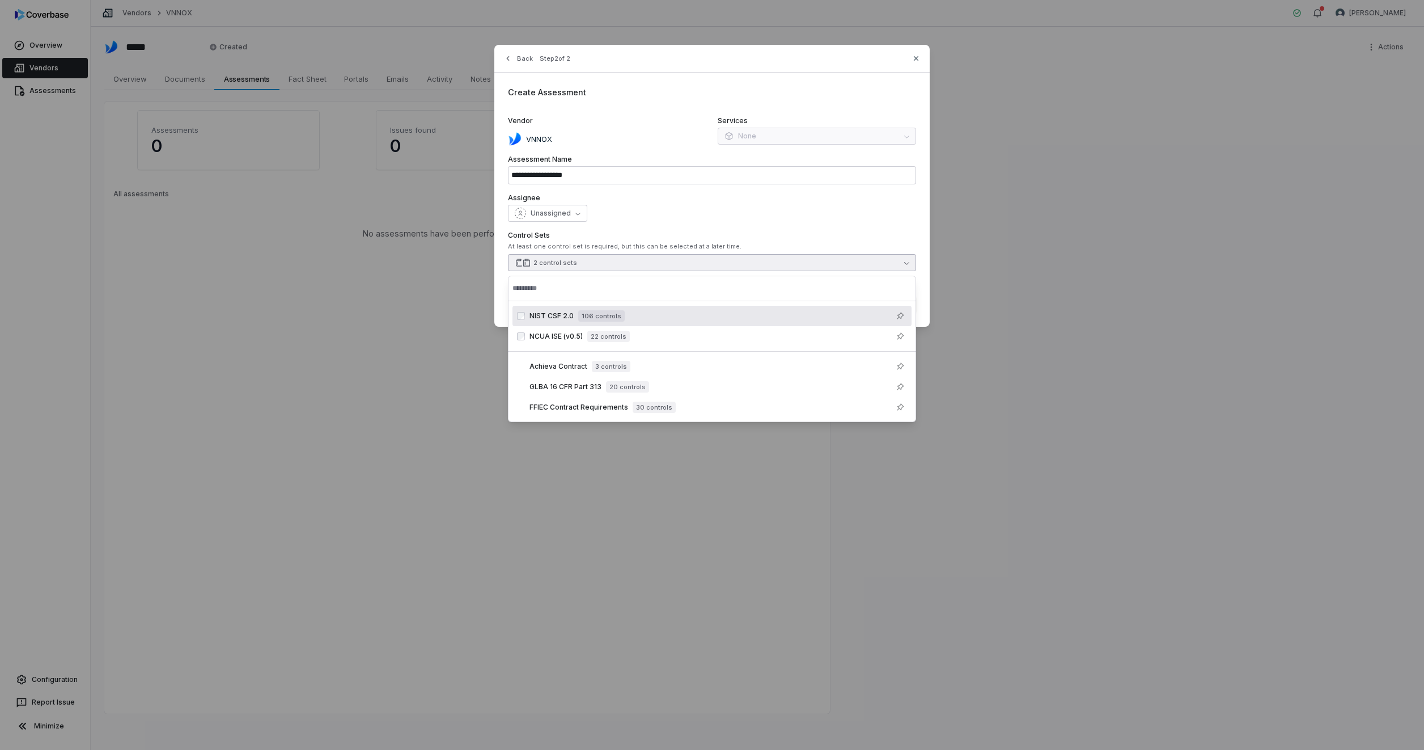
click at [806, 209] on div "Unassigned" at bounding box center [712, 213] width 408 height 17
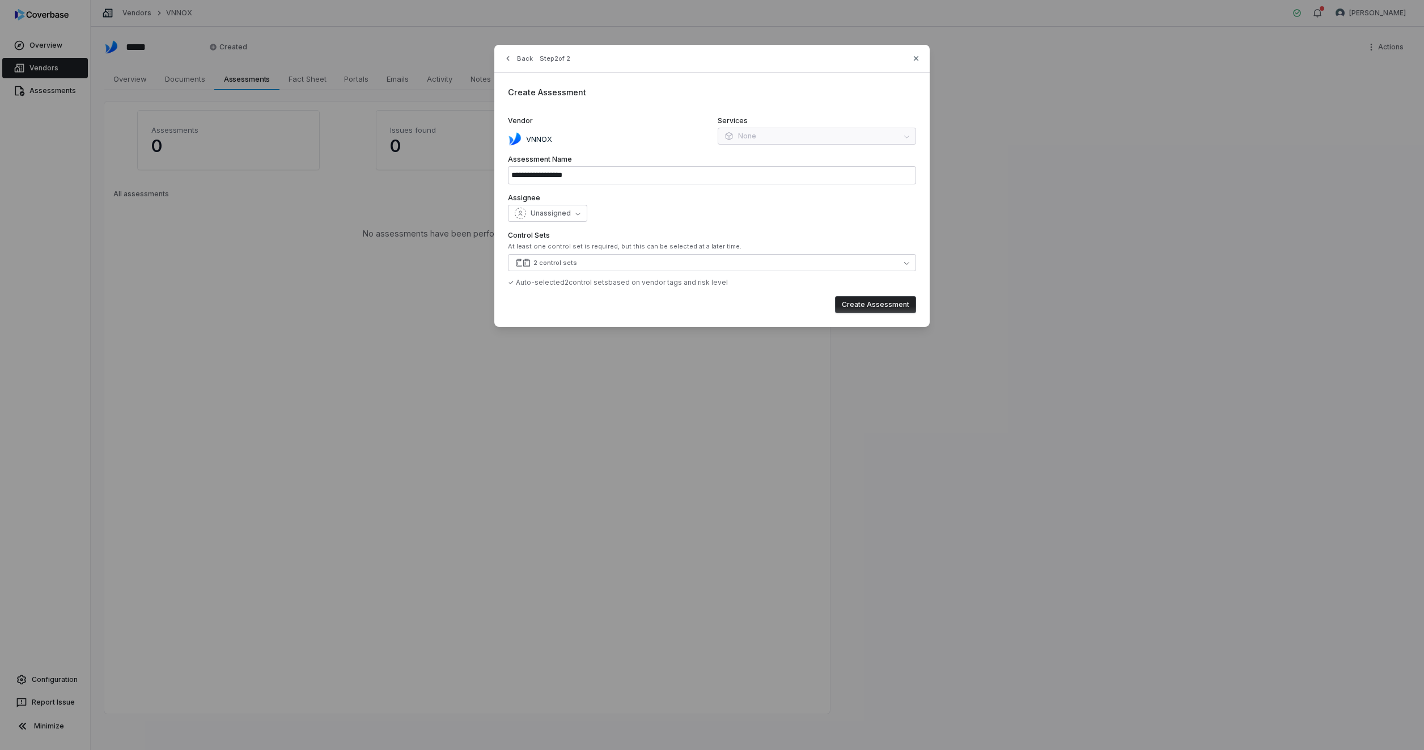
click at [868, 303] on button "Create Assessment" at bounding box center [875, 304] width 81 height 17
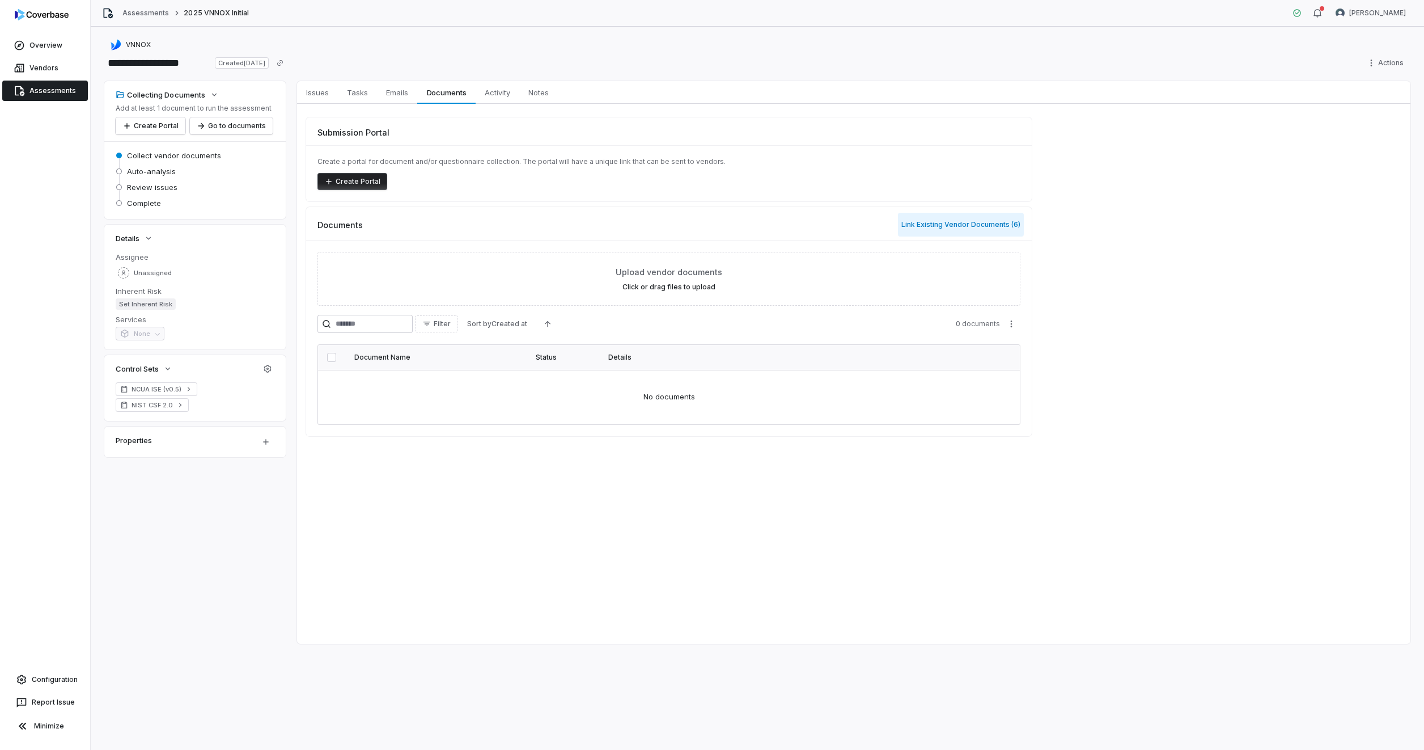
click at [954, 222] on button "Link Existing Vendor Documents ( 6 )" at bounding box center [961, 225] width 126 height 24
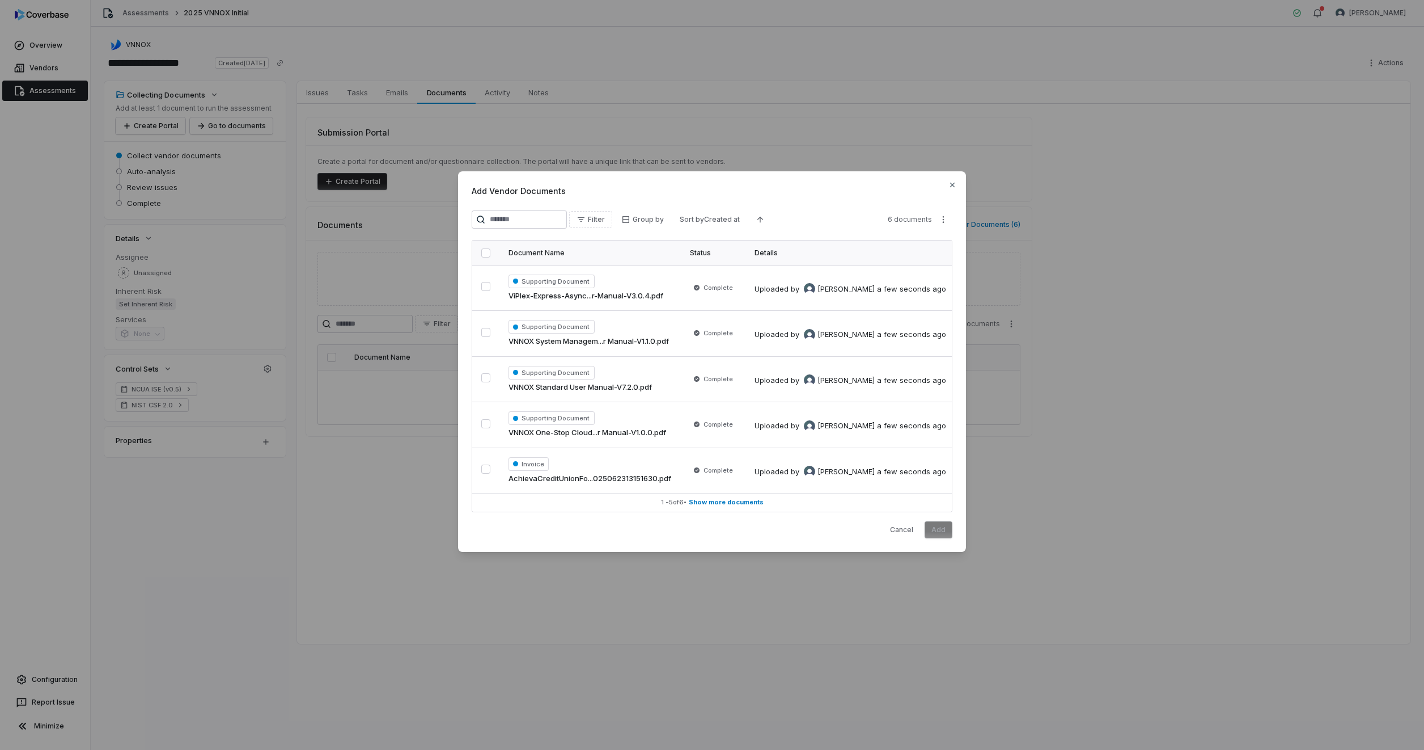
click at [487, 248] on button "button" at bounding box center [485, 252] width 9 height 9
click at [937, 536] on button "Add" at bounding box center [939, 529] width 28 height 17
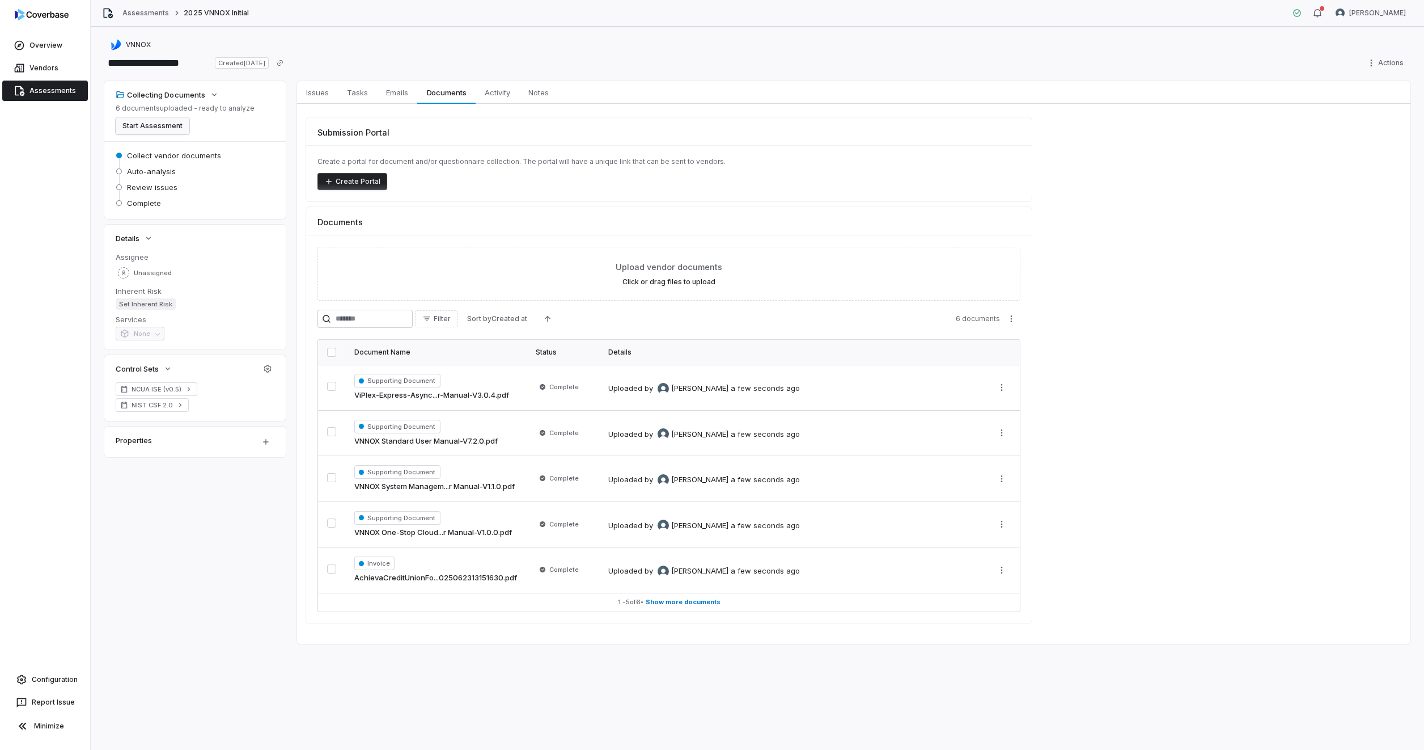
click at [147, 124] on button "Start Assessment" at bounding box center [153, 125] width 74 height 17
click at [1318, 16] on icon "button" at bounding box center [1317, 13] width 9 height 9
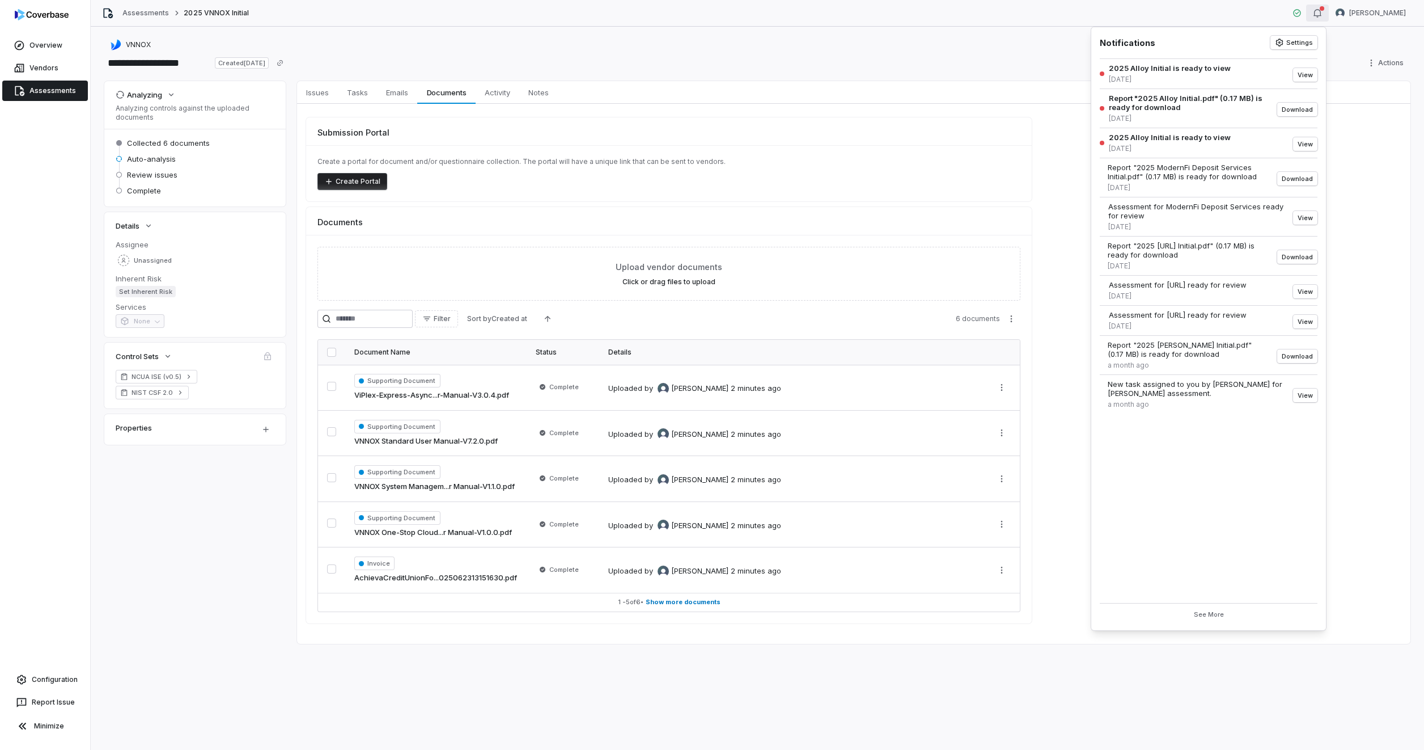
click at [928, 65] on div "**********" at bounding box center [757, 63] width 1306 height 18
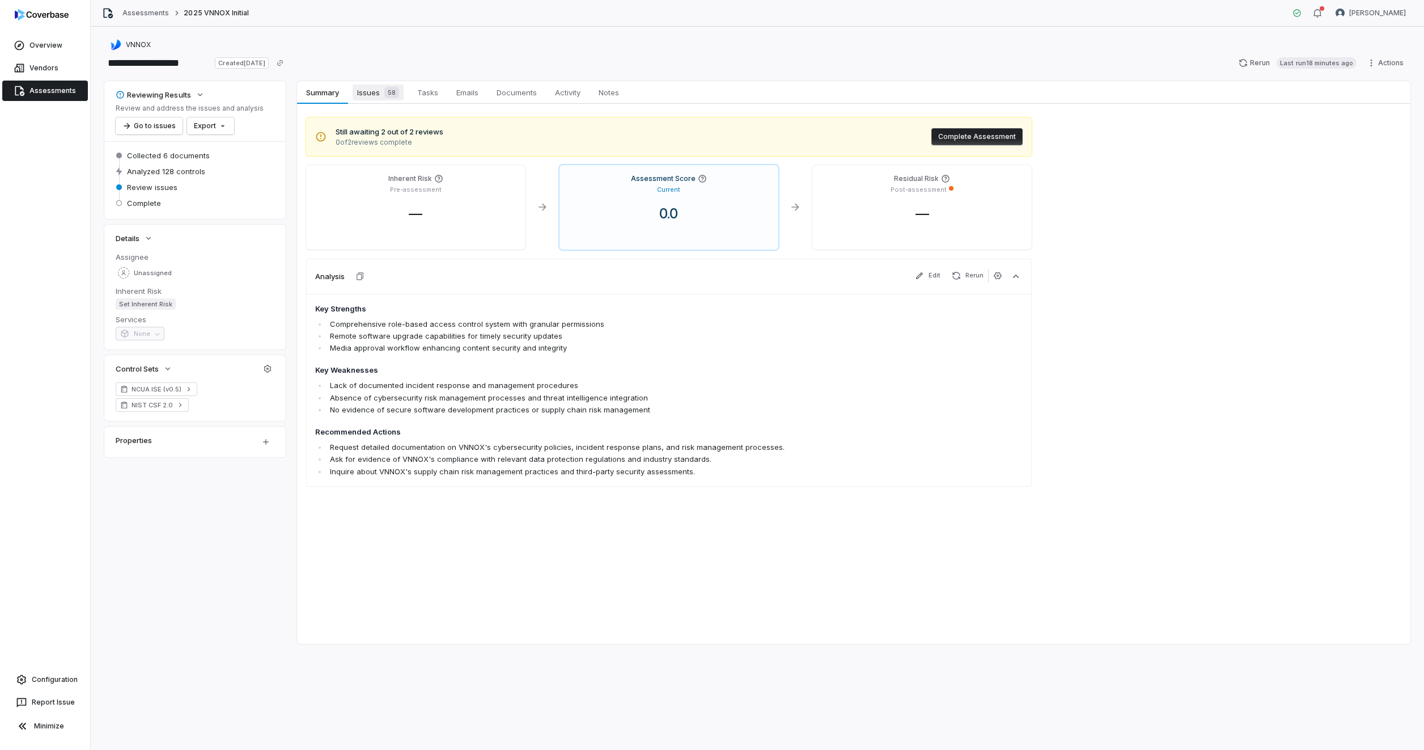
click at [367, 93] on span "Issues 58" at bounding box center [378, 92] width 51 height 16
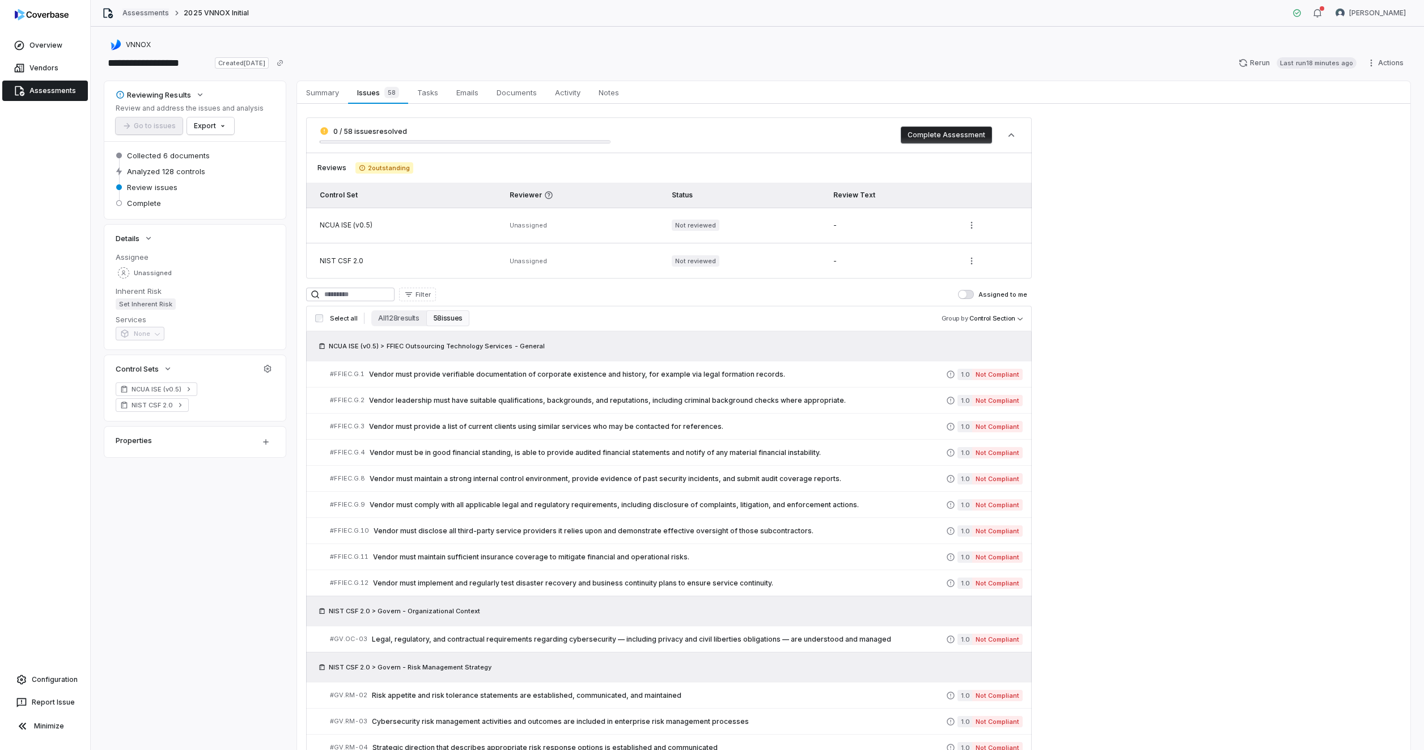
click at [134, 11] on link "Assessments" at bounding box center [145, 13] width 46 height 9
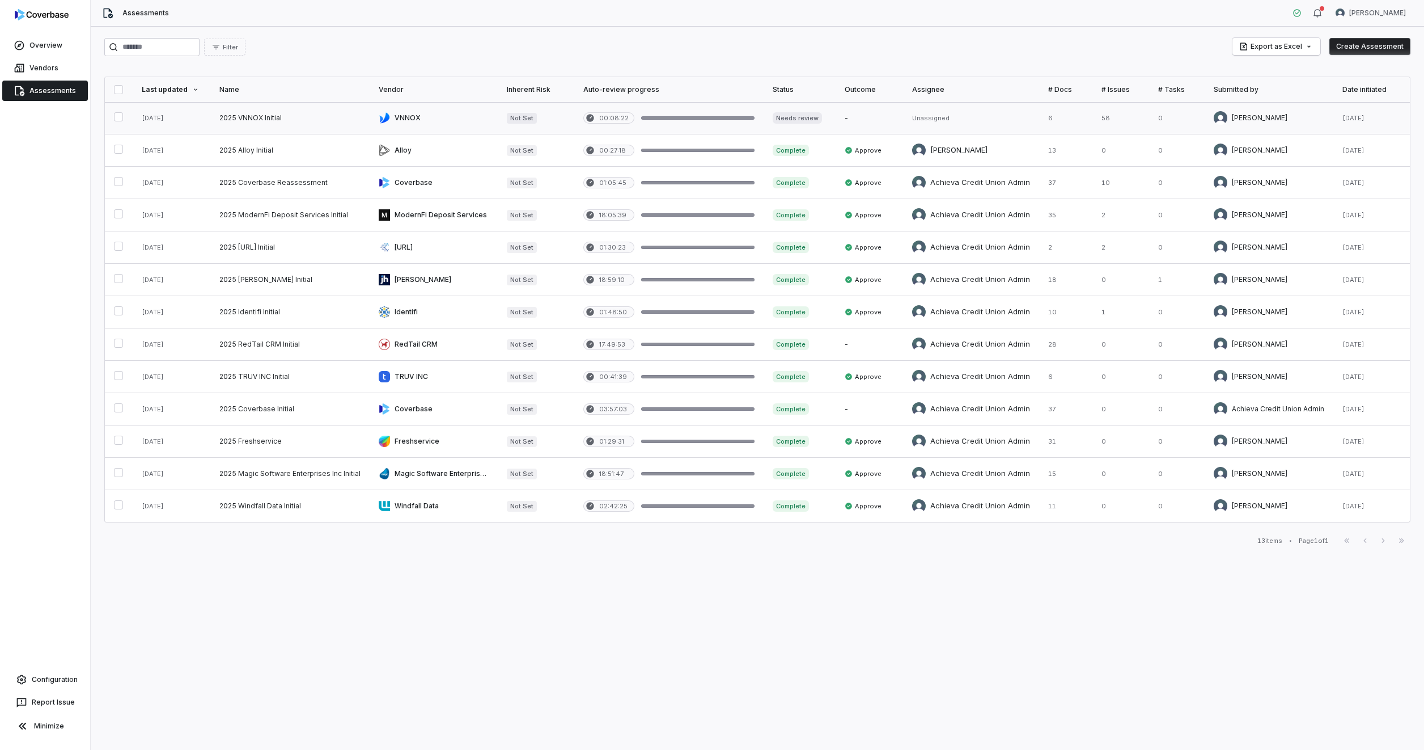
click at [121, 120] on button "button" at bounding box center [118, 116] width 9 height 9
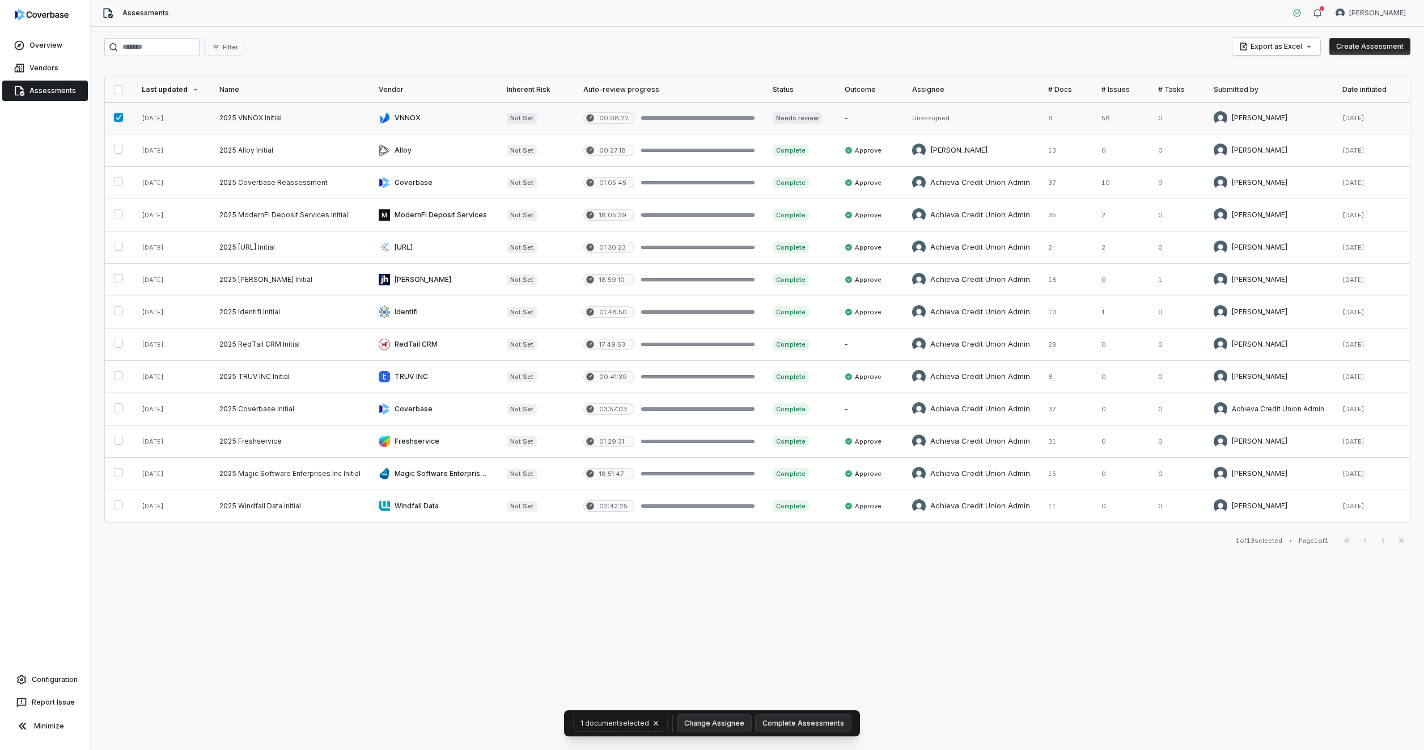
click at [850, 120] on link at bounding box center [869, 118] width 67 height 32
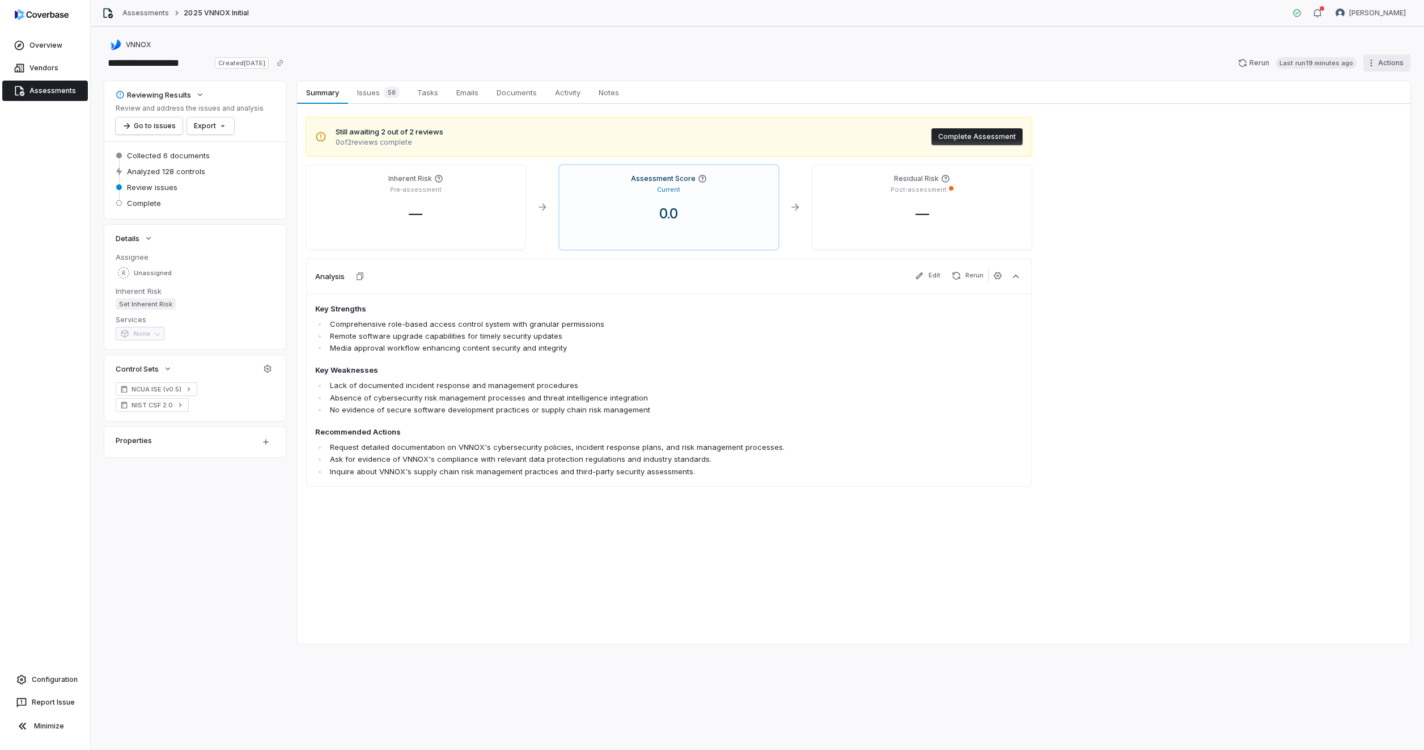
click at [1383, 69] on html "**********" at bounding box center [712, 375] width 1424 height 750
click at [1347, 159] on icon at bounding box center [1343, 160] width 7 height 7
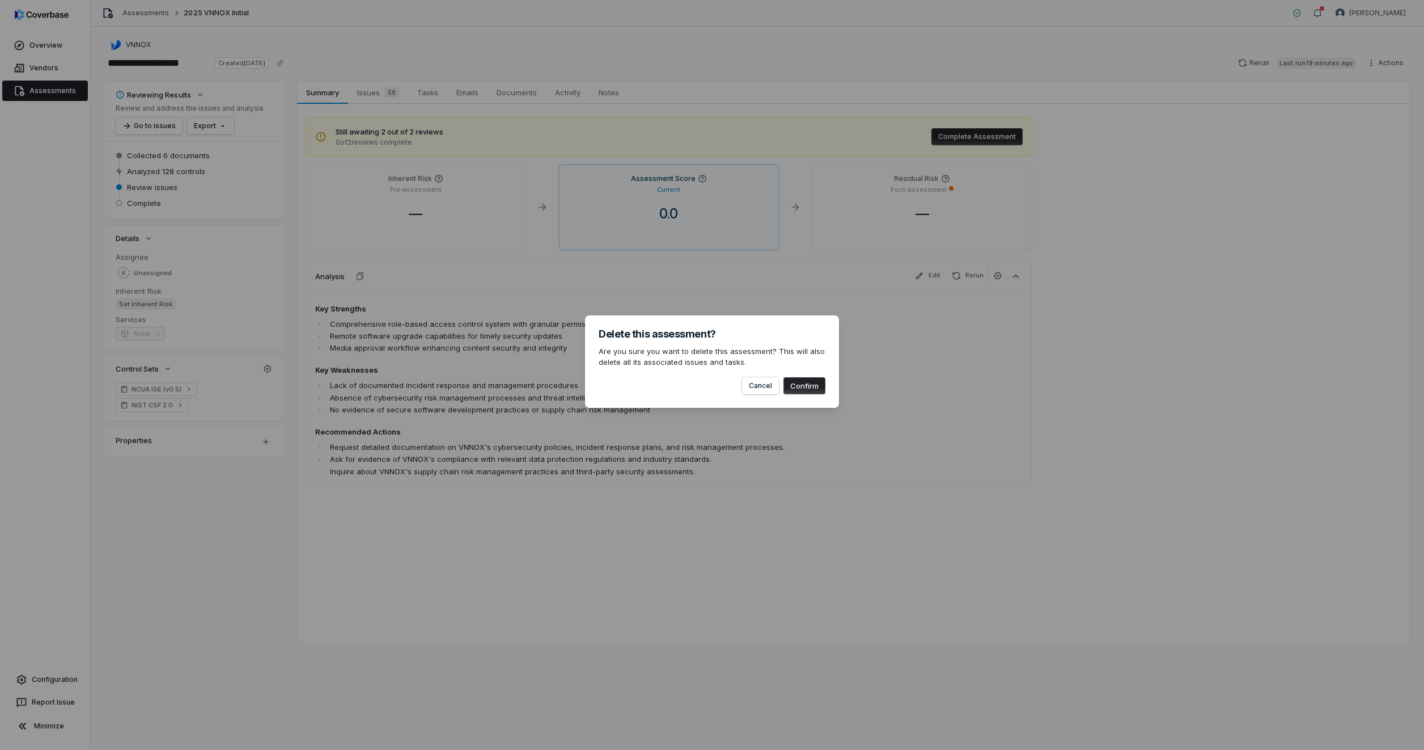
click at [801, 384] on button "Confirm" at bounding box center [805, 385] width 42 height 17
